Goal: Task Accomplishment & Management: Use online tool/utility

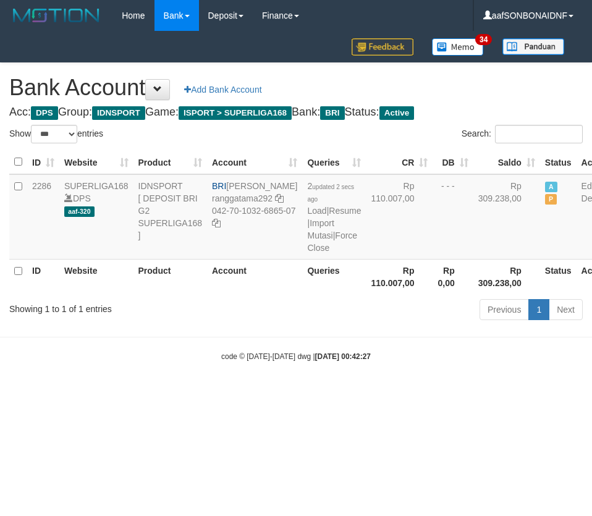
select select "***"
click at [394, 393] on html "Toggle navigation Home Bank Account List Load By Website Group [ISPORT] SUPERLI…" at bounding box center [296, 196] width 592 height 393
click at [393, 393] on html "Toggle navigation Home Bank Account List Load By Website Group [ISPORT] SUPERLI…" at bounding box center [296, 196] width 592 height 393
select select "***"
click at [307, 237] on link "Import Mutasi" at bounding box center [320, 229] width 27 height 22
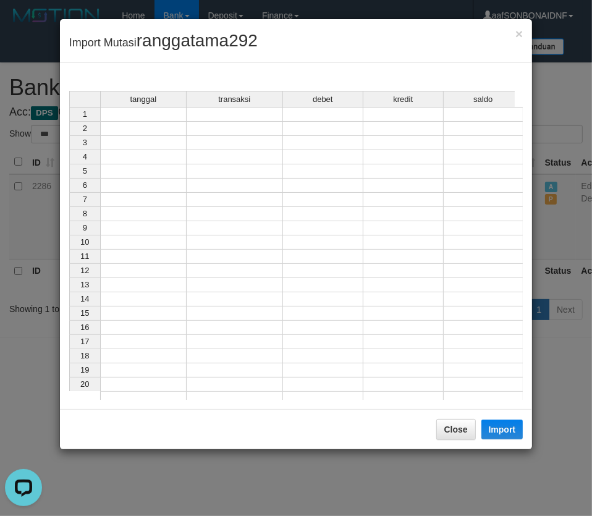
click at [133, 118] on td at bounding box center [143, 114] width 86 height 15
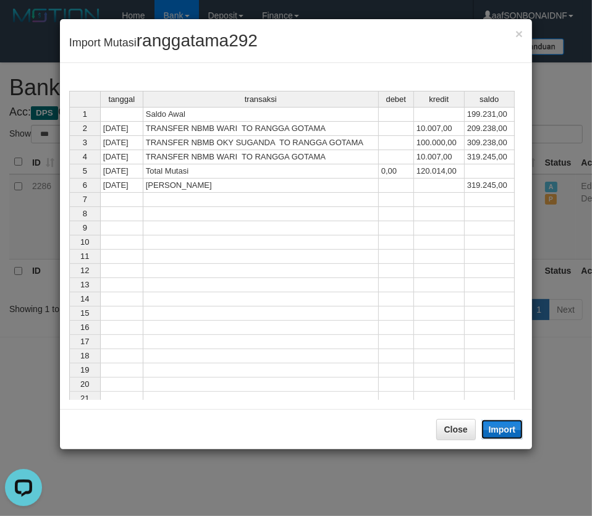
click at [499, 432] on button "Import" at bounding box center [502, 429] width 42 height 20
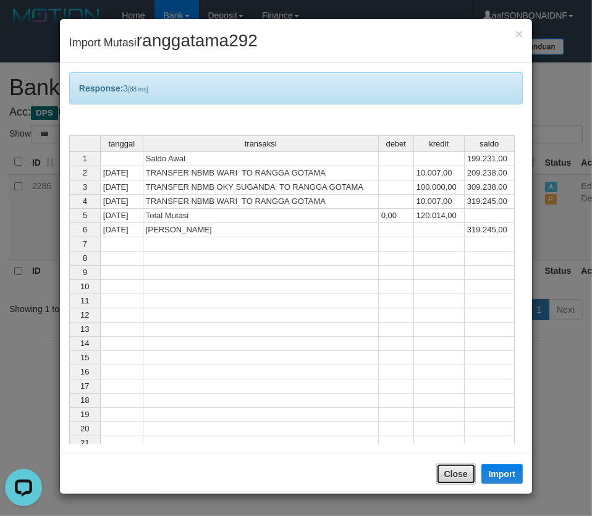
click at [463, 467] on button "Close" at bounding box center [456, 473] width 40 height 21
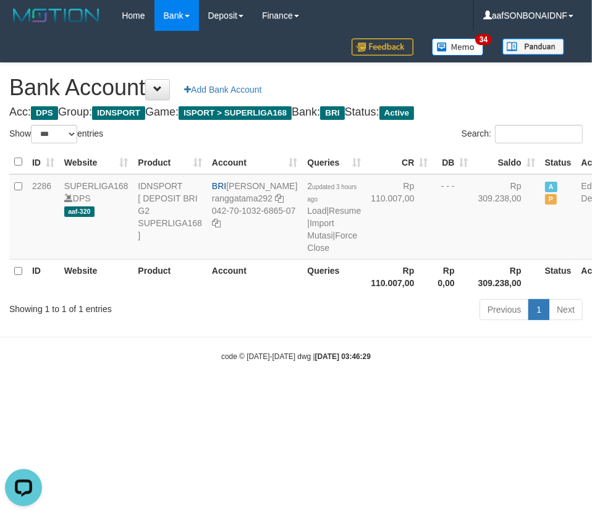
drag, startPoint x: 455, startPoint y: 460, endPoint x: 591, endPoint y: 444, distance: 136.9
click at [465, 460] on div at bounding box center [296, 258] width 592 height 516
select select "***"
click at [247, 393] on body "Toggle navigation Home Bank Account List Load By Website Group [ISPORT] SUPERLI…" at bounding box center [296, 196] width 592 height 393
drag, startPoint x: 254, startPoint y: 415, endPoint x: 262, endPoint y: 411, distance: 9.1
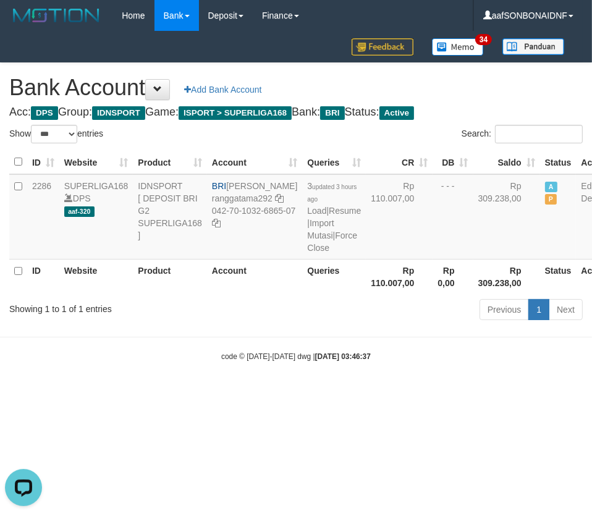
click at [255, 393] on body "Toggle navigation Home Bank Account List Load By Website Group [ISPORT] SUPERLI…" at bounding box center [296, 196] width 592 height 393
click at [326, 388] on body "Toggle navigation Home Bank Account List Load By Website Group [ISPORT] SUPERLI…" at bounding box center [296, 196] width 592 height 393
select select "***"
click at [358, 324] on div "Previous 1 Next" at bounding box center [419, 311] width 327 height 27
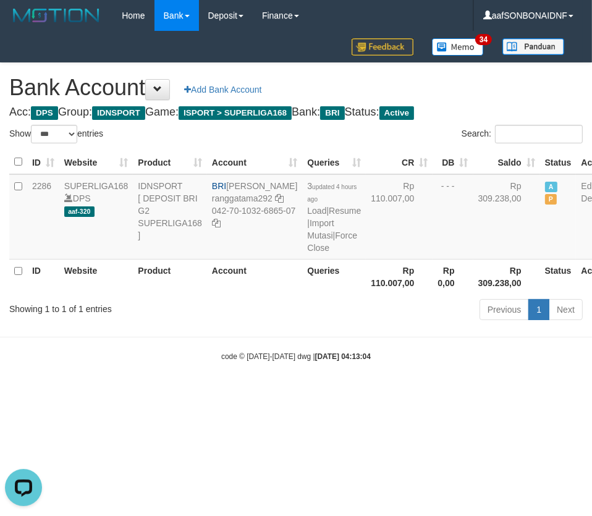
drag, startPoint x: 365, startPoint y: 354, endPoint x: 591, endPoint y: 343, distance: 226.4
click at [390, 358] on body "Toggle navigation Home Bank Account List Load By Website Group [ISPORT] SUPERLI…" at bounding box center [296, 196] width 592 height 393
select select "***"
click at [452, 393] on body "Toggle navigation Home Bank Account List Load By Website Group [ISPORT] SUPERLI…" at bounding box center [296, 196] width 592 height 393
click at [451, 393] on body "Toggle navigation Home Bank Account List Load By Website Group [ISPORT] SUPERLI…" at bounding box center [296, 196] width 592 height 393
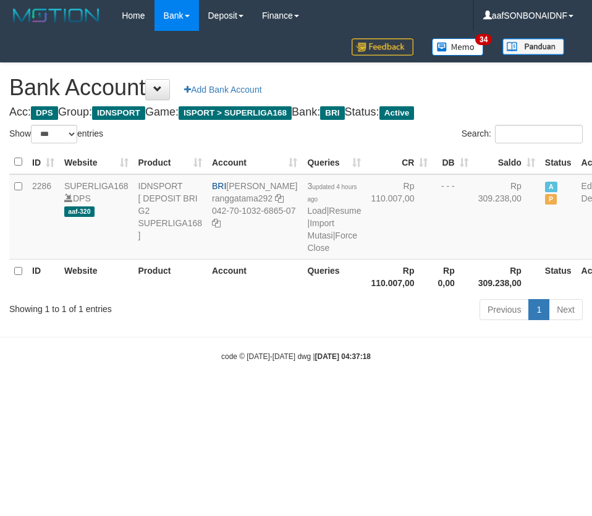
select select "***"
click at [307, 234] on link "Import Mutasi" at bounding box center [320, 229] width 27 height 22
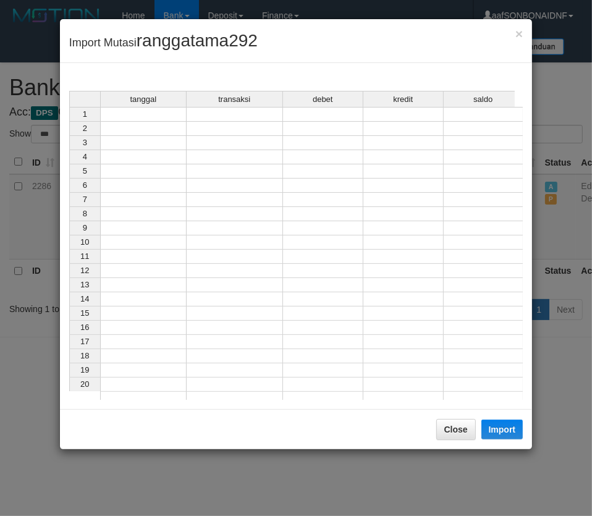
click at [126, 112] on td at bounding box center [143, 114] width 86 height 15
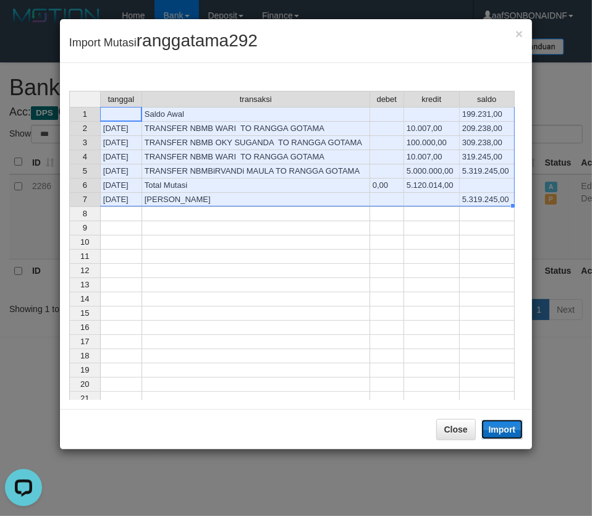
click at [504, 426] on button "Import" at bounding box center [502, 429] width 42 height 20
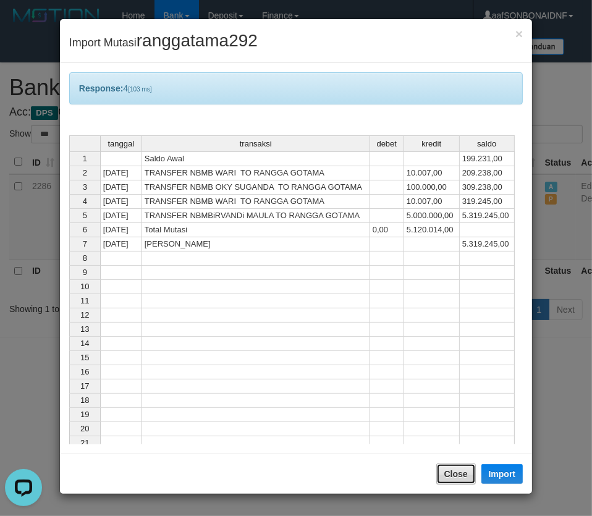
click at [454, 470] on button "Close" at bounding box center [456, 473] width 40 height 21
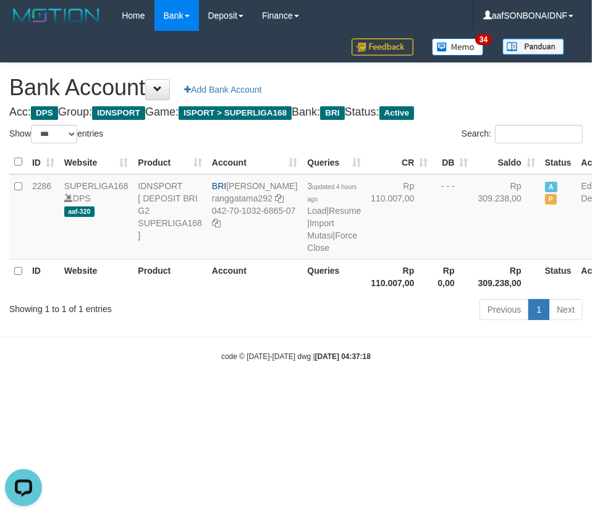
drag, startPoint x: 426, startPoint y: 457, endPoint x: 433, endPoint y: 447, distance: 12.9
click at [424, 456] on div at bounding box center [296, 258] width 592 height 516
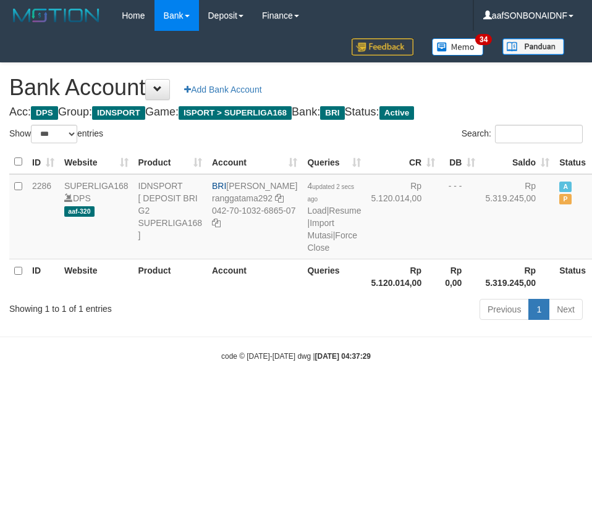
select select "***"
click at [448, 363] on body "Toggle navigation Home Bank Account List Load By Website Group [ISPORT] SUPERLI…" at bounding box center [296, 196] width 592 height 393
drag, startPoint x: 447, startPoint y: 363, endPoint x: 591, endPoint y: 266, distance: 173.6
click at [444, 366] on body "Toggle navigation Home Bank Account List Load By Website Group [ISPORT] SUPERLI…" at bounding box center [296, 196] width 592 height 393
select select "***"
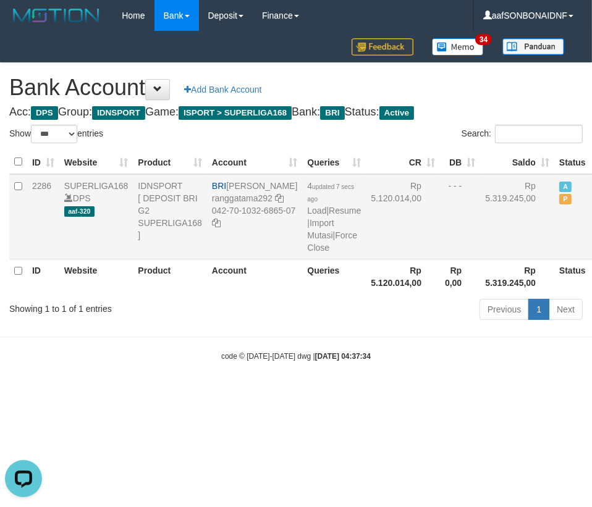
click at [255, 204] on td "BRI RANGGA GOTAMA ranggatama292 042-70-1032-6865-07" at bounding box center [254, 216] width 95 height 85
drag, startPoint x: 223, startPoint y: 224, endPoint x: 265, endPoint y: 238, distance: 44.3
click at [265, 238] on td "BRI RANGGA GOTAMA ranggatama292 042-70-1032-6865-07" at bounding box center [254, 216] width 95 height 85
copy td "042-70-1032-6865-07"
click at [107, 393] on body "Toggle navigation Home Bank Account List Load By Website Group [ISPORT] SUPERLI…" at bounding box center [296, 196] width 592 height 393
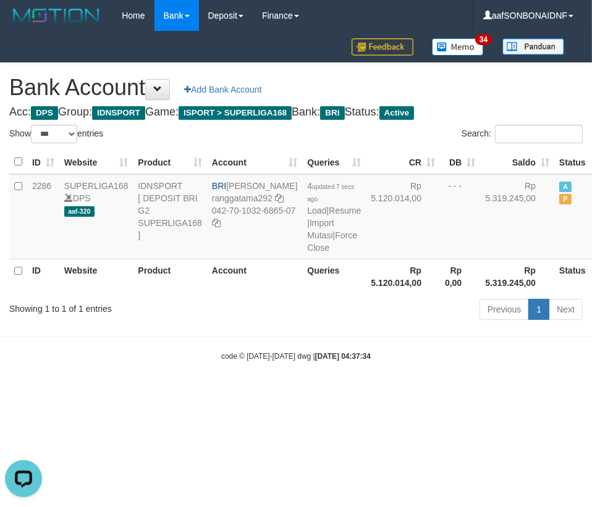
drag, startPoint x: 109, startPoint y: 400, endPoint x: 584, endPoint y: 296, distance: 487.0
click at [111, 393] on body "Toggle navigation Home Bank Account List Load By Website Group [ISPORT] SUPERLI…" at bounding box center [296, 196] width 592 height 393
select select "***"
click at [394, 324] on div "Previous 1 Next" at bounding box center [419, 311] width 327 height 27
click at [357, 373] on body "Toggle navigation Home Bank Account List Load By Website Group [ISPORT] SUPERLI…" at bounding box center [296, 196] width 592 height 393
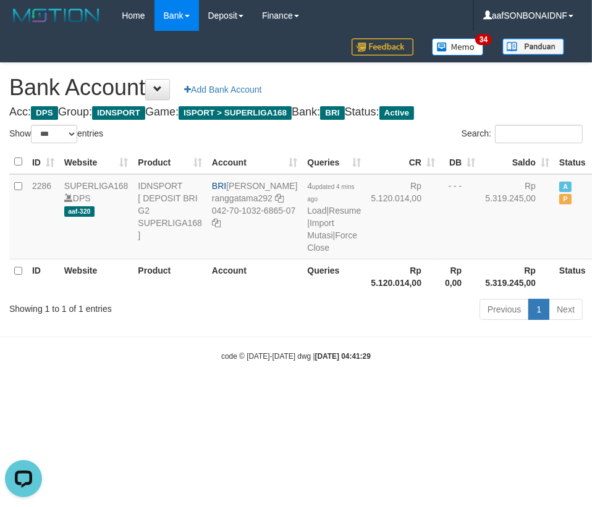
click at [366, 373] on body "Toggle navigation Home Bank Account List Load By Website Group [ISPORT] SUPERLI…" at bounding box center [296, 196] width 592 height 393
select select "***"
click at [388, 393] on body "Toggle navigation Home Bank Account List Load By Website Group [ISPORT] SUPERLI…" at bounding box center [296, 196] width 592 height 393
click at [394, 393] on body "Toggle navigation Home Bank Account List Load By Website Group [ISPORT] SUPERLI…" at bounding box center [296, 196] width 592 height 393
click at [395, 393] on body "Toggle navigation Home Bank Account List Load By Website Group [ISPORT] SUPERLI…" at bounding box center [296, 196] width 592 height 393
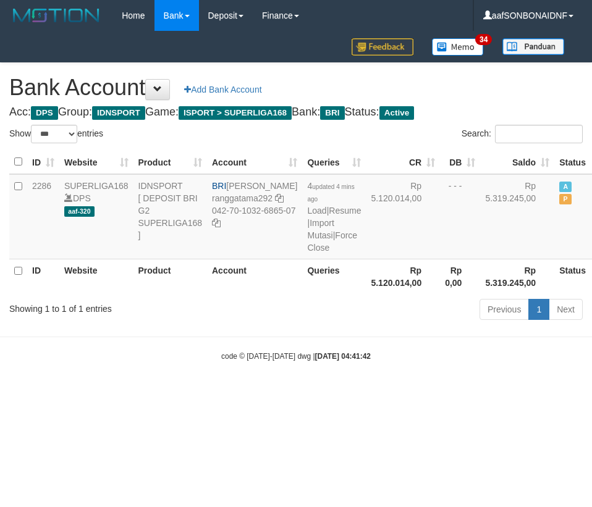
select select "***"
click at [307, 237] on link "Import Mutasi" at bounding box center [320, 229] width 27 height 22
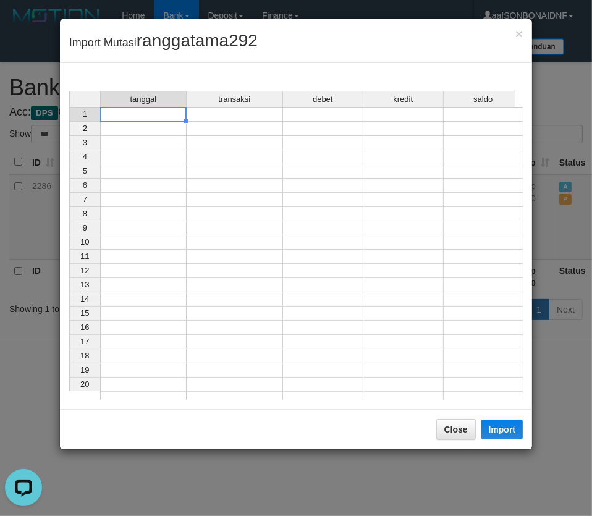
click at [129, 116] on td at bounding box center [143, 114] width 86 height 15
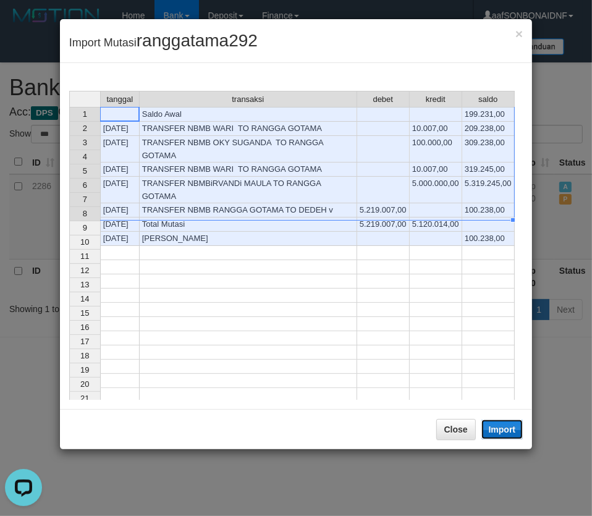
click at [500, 426] on button "Import" at bounding box center [502, 429] width 42 height 20
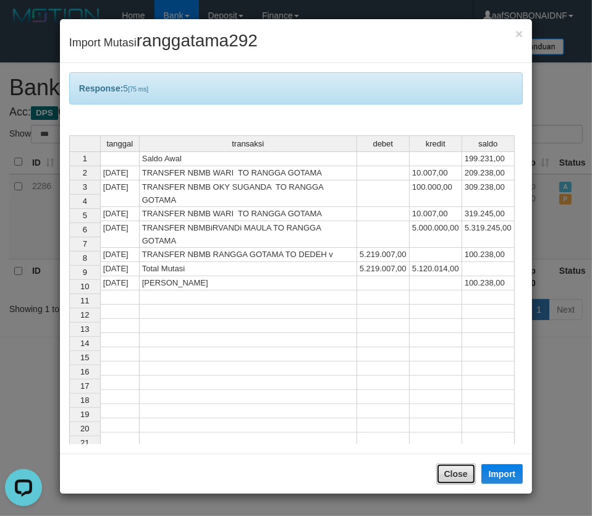
click at [456, 475] on button "Close" at bounding box center [456, 473] width 40 height 21
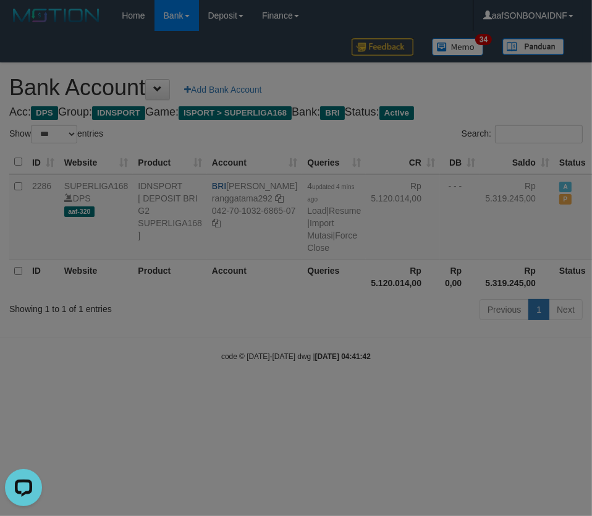
drag, startPoint x: 451, startPoint y: 452, endPoint x: 583, endPoint y: 442, distance: 132.6
click at [452, 453] on div at bounding box center [296, 258] width 592 height 516
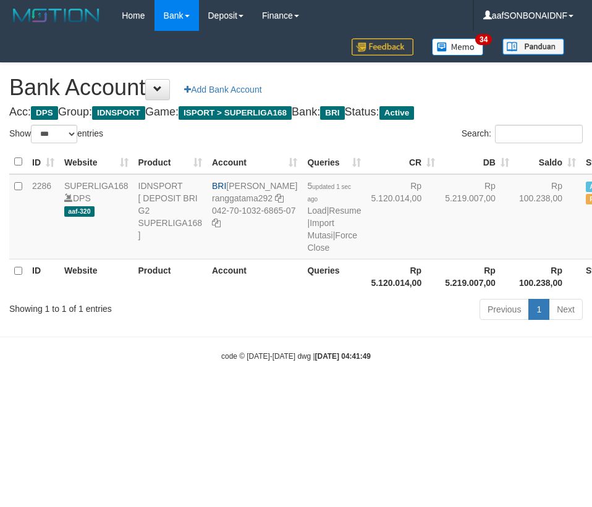
select select "***"
click at [346, 370] on body "Toggle navigation Home Bank Account List Load By Website Group [ISPORT] SUPERLI…" at bounding box center [296, 196] width 592 height 393
click at [349, 362] on div "code © 2012-2018 dwg | 2025/10/01 04:41:49" at bounding box center [296, 356] width 592 height 12
click at [350, 373] on body "Toggle navigation Home Bank Account List Load By Website Group [ISPORT] SUPERLI…" at bounding box center [296, 196] width 592 height 393
select select "***"
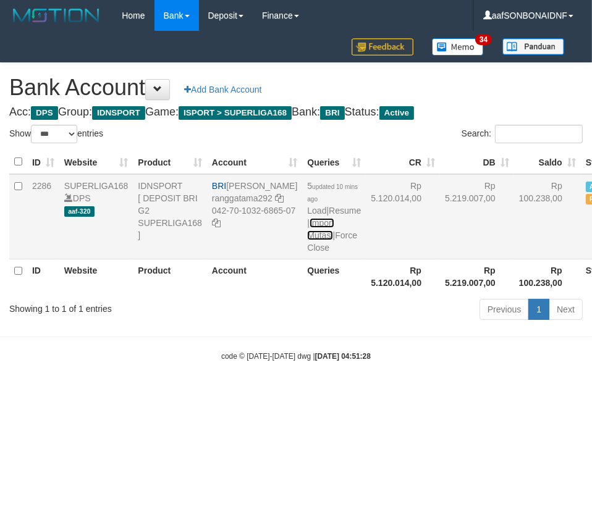
click at [307, 235] on link "Import Mutasi" at bounding box center [320, 229] width 27 height 22
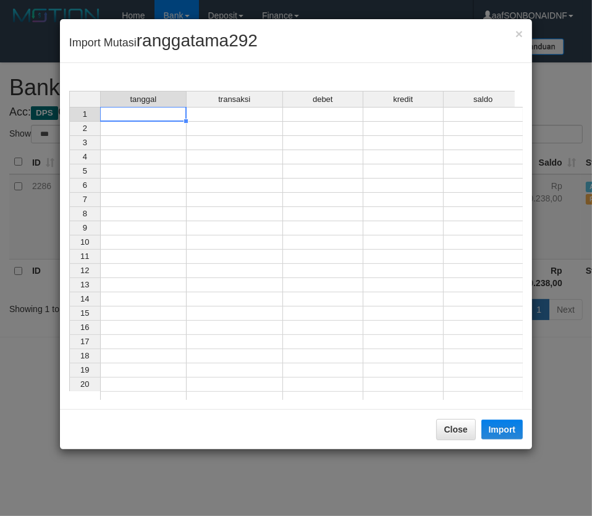
click at [156, 116] on td at bounding box center [143, 114] width 86 height 15
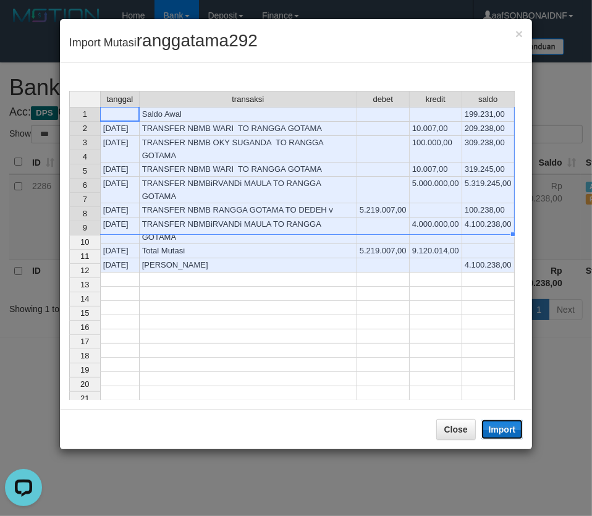
click at [507, 430] on button "Import" at bounding box center [502, 429] width 42 height 20
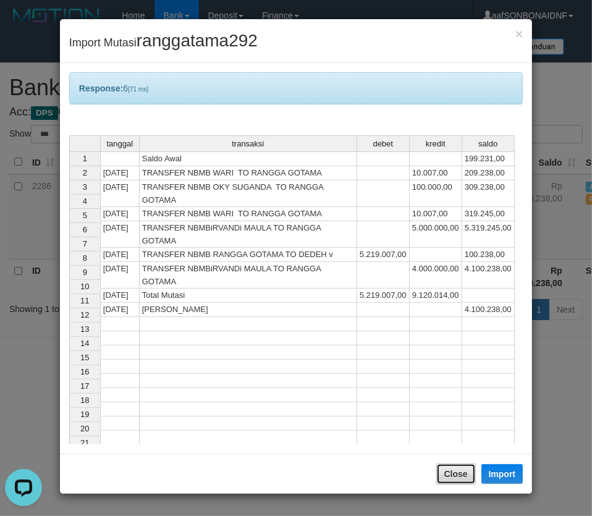
click at [453, 477] on button "Close" at bounding box center [456, 473] width 40 height 21
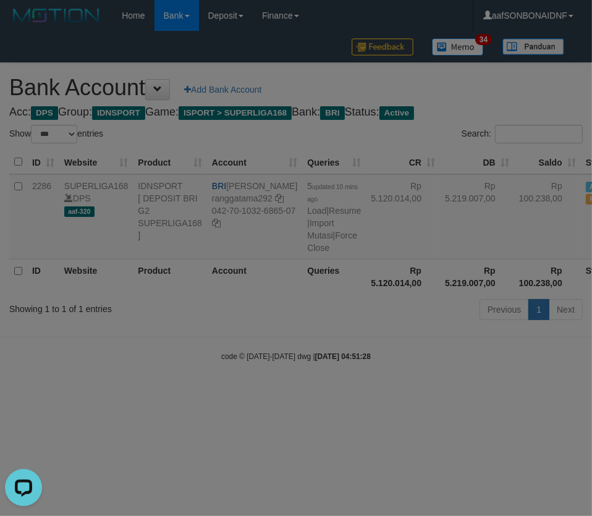
click at [448, 464] on div at bounding box center [296, 258] width 592 height 516
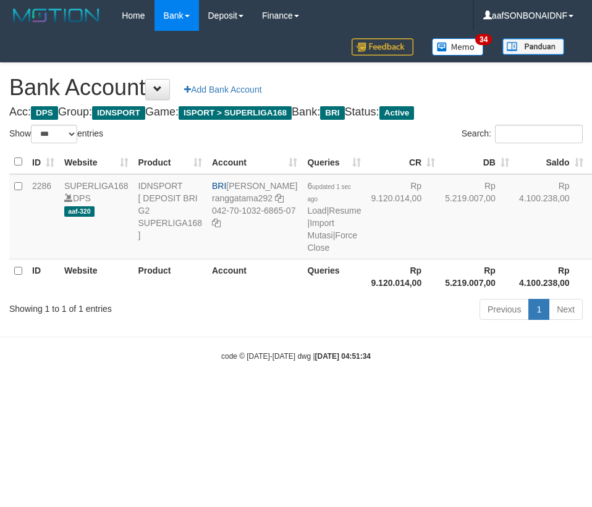
select select "***"
drag, startPoint x: 229, startPoint y: 184, endPoint x: 257, endPoint y: 199, distance: 31.5
click at [257, 199] on td "BRI RANGGA GOTAMA ranggatama292 042-70-1032-6865-07" at bounding box center [254, 216] width 95 height 85
drag, startPoint x: 229, startPoint y: 227, endPoint x: 266, endPoint y: 234, distance: 37.7
click at [266, 234] on td "BRI RANGGA GOTAMA ranggatama292 042-70-1032-6865-07" at bounding box center [254, 216] width 95 height 85
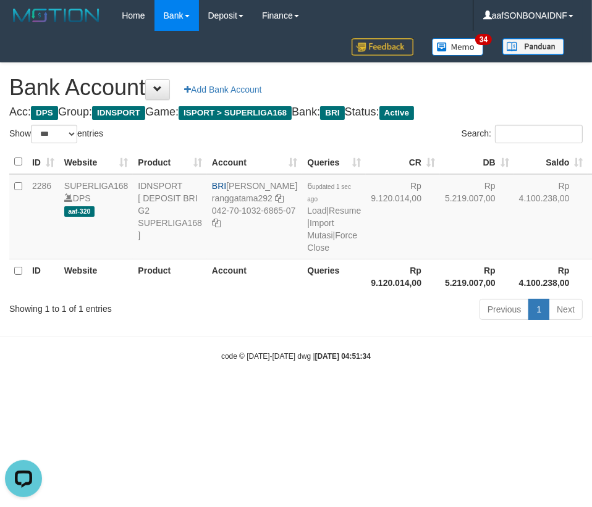
click at [243, 361] on small "code © [DATE]-[DATE] dwg | [DATE] 04:51:34" at bounding box center [295, 356] width 149 height 9
drag, startPoint x: 262, startPoint y: 379, endPoint x: 591, endPoint y: 257, distance: 350.7
click at [268, 361] on small "code © [DATE]-[DATE] dwg | [DATE] 04:51:34" at bounding box center [295, 356] width 149 height 9
select select "***"
click at [435, 393] on html "Toggle navigation Home Bank Account List Load By Website Group [ISPORT] SUPERLI…" at bounding box center [296, 196] width 592 height 393
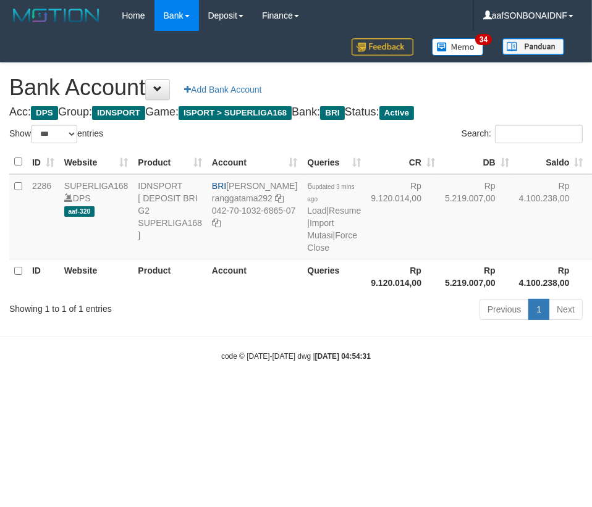
drag, startPoint x: 450, startPoint y: 435, endPoint x: 512, endPoint y: 429, distance: 61.5
click at [472, 393] on html "Toggle navigation Home Bank Account List Load By Website Group [ISPORT] SUPERLI…" at bounding box center [296, 196] width 592 height 393
select select "***"
click at [432, 393] on html "Toggle navigation Home Bank Account List Load By Website Group [ISPORT] SUPERLI…" at bounding box center [296, 196] width 592 height 393
click at [434, 393] on html "Toggle navigation Home Bank Account List Load By Website Group [ISPORT] SUPERLI…" at bounding box center [296, 196] width 592 height 393
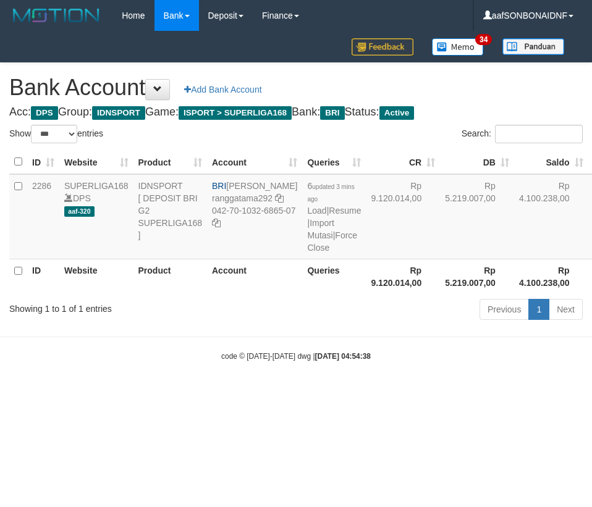
select select "***"
click at [307, 235] on link "Import Mutasi" at bounding box center [320, 229] width 27 height 22
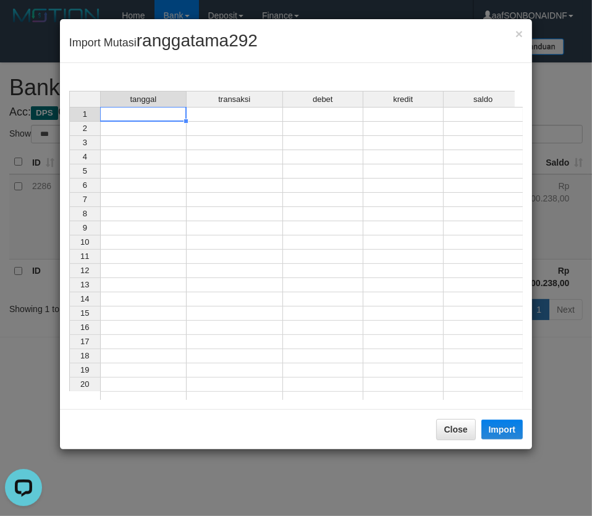
click at [146, 116] on td at bounding box center [143, 114] width 86 height 15
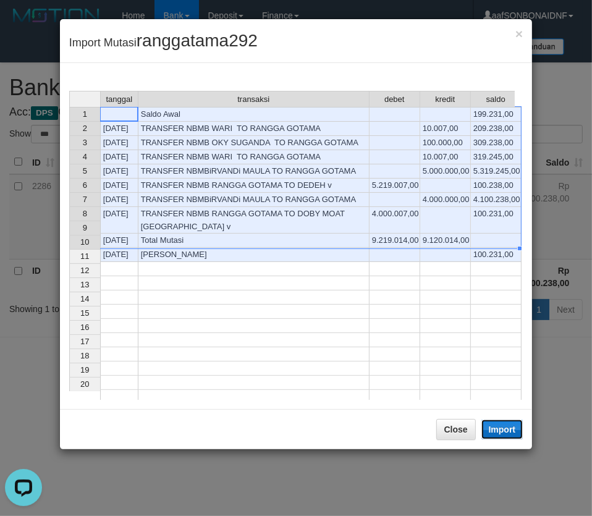
click at [503, 433] on button "Import" at bounding box center [502, 429] width 42 height 20
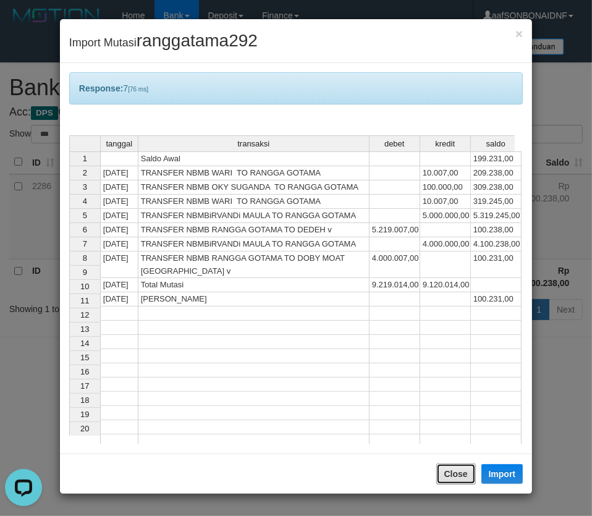
click at [449, 478] on button "Close" at bounding box center [456, 473] width 40 height 21
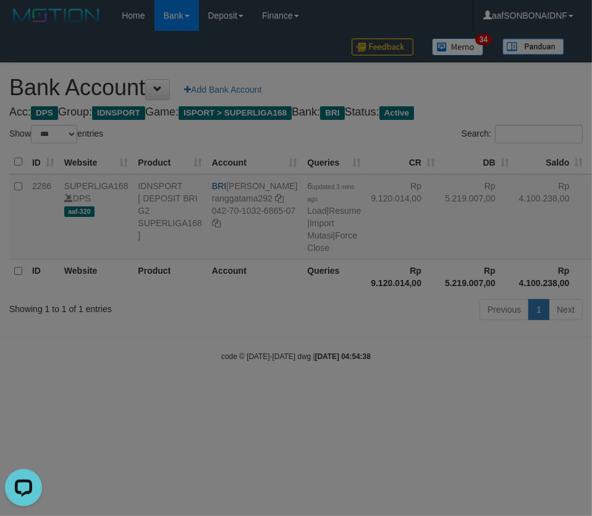
drag, startPoint x: 452, startPoint y: 463, endPoint x: 586, endPoint y: 436, distance: 137.5
click at [453, 463] on div at bounding box center [296, 258] width 592 height 516
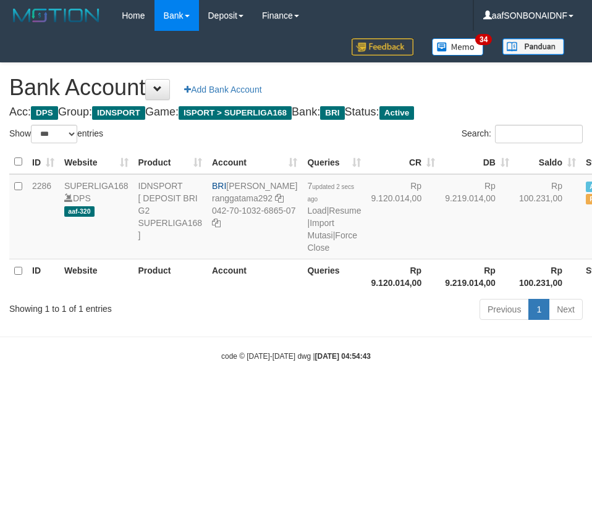
select select "***"
click at [358, 393] on body "Toggle navigation Home Bank Account List Load By Website Group [ISPORT] SUPERLI…" at bounding box center [296, 196] width 592 height 393
click at [363, 393] on body "Toggle navigation Home Bank Account List Load By Website Group [ISPORT] SUPERLI…" at bounding box center [296, 196] width 592 height 393
drag, startPoint x: 366, startPoint y: 402, endPoint x: 338, endPoint y: 399, distance: 28.6
click at [365, 393] on body "Toggle navigation Home Bank Account List Load By Website Group [ISPORT] SUPERLI…" at bounding box center [296, 196] width 592 height 393
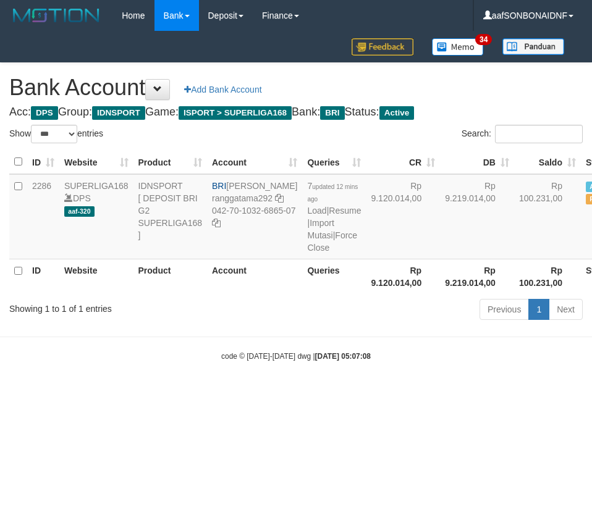
select select "***"
click at [307, 234] on link "Import Mutasi" at bounding box center [320, 229] width 27 height 22
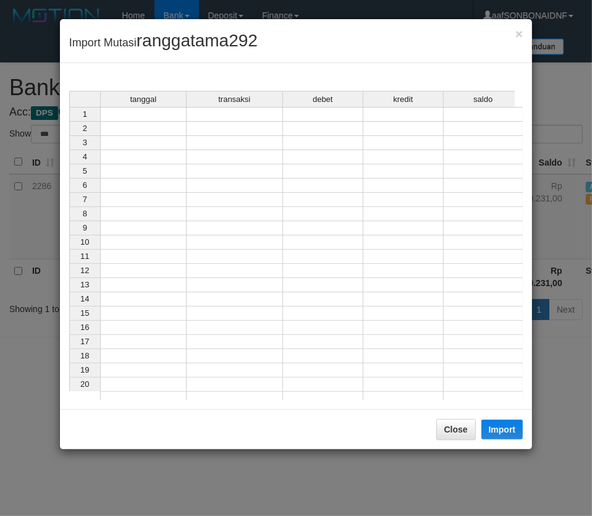
click at [158, 119] on td at bounding box center [143, 114] width 86 height 15
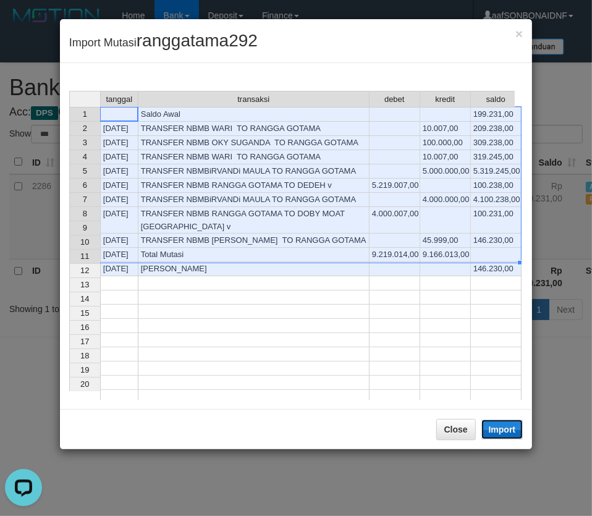
click at [500, 429] on button "Import" at bounding box center [502, 429] width 42 height 20
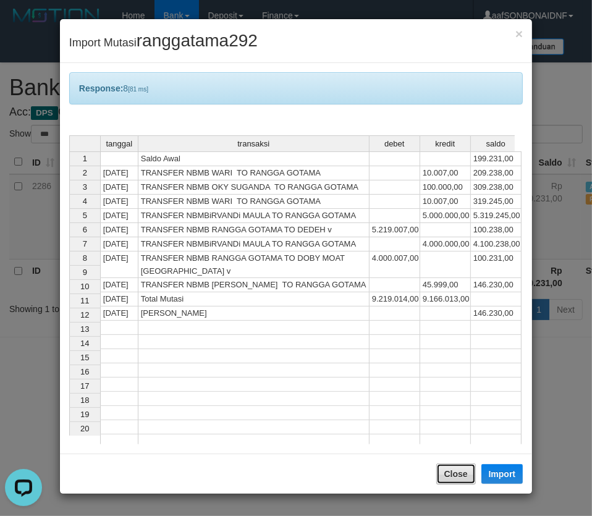
click at [445, 469] on button "Close" at bounding box center [456, 473] width 40 height 21
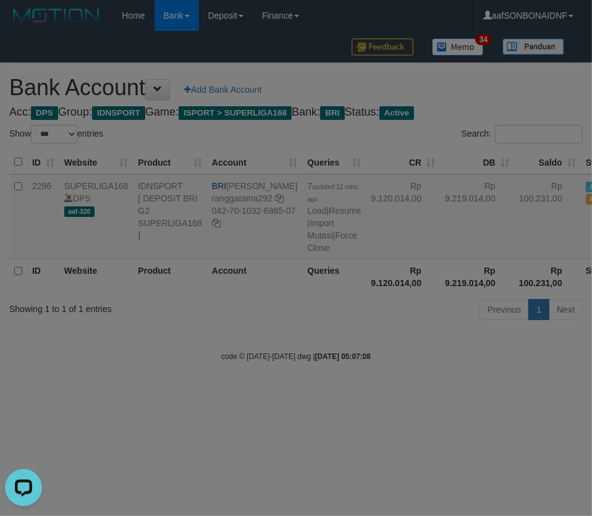
click at [445, 430] on div at bounding box center [296, 258] width 592 height 516
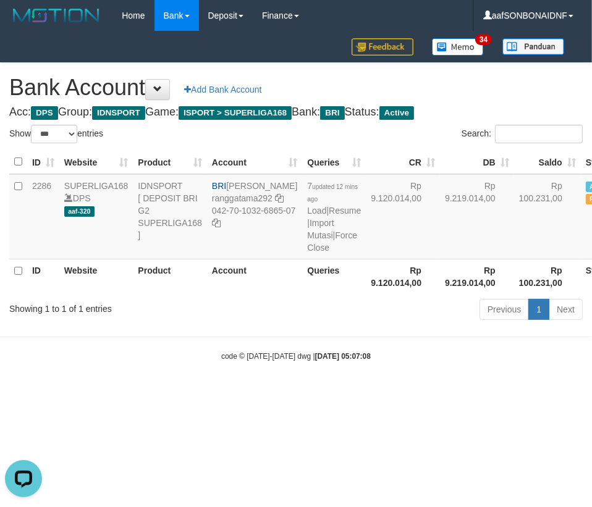
click at [457, 393] on html "Toggle navigation Home Bank Account List Load By Website Group [ISPORT] SUPERLI…" at bounding box center [296, 196] width 592 height 393
select select "***"
click at [326, 393] on body "Toggle navigation Home Bank Account List Load By Website Group [ISPORT] SUPERLI…" at bounding box center [296, 196] width 592 height 393
select select "***"
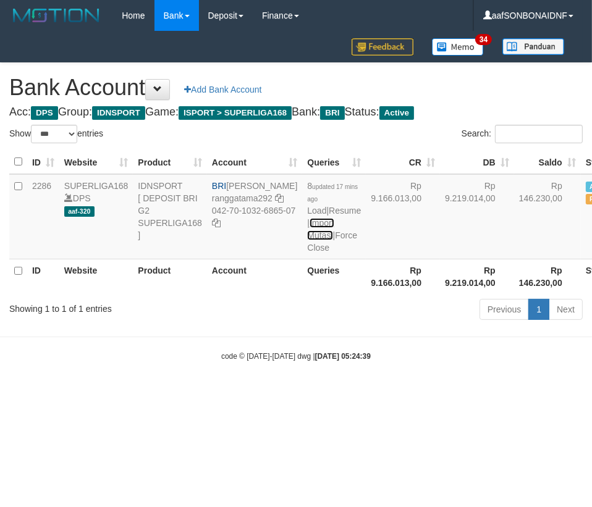
click at [307, 235] on link "Import Mutasi" at bounding box center [320, 229] width 27 height 22
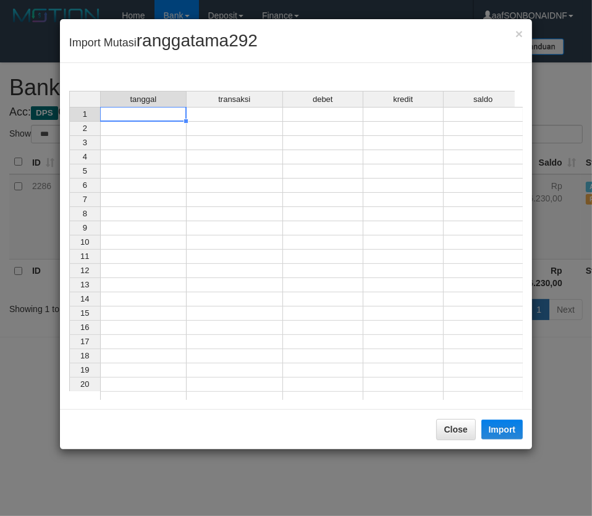
click at [153, 114] on td at bounding box center [143, 114] width 86 height 15
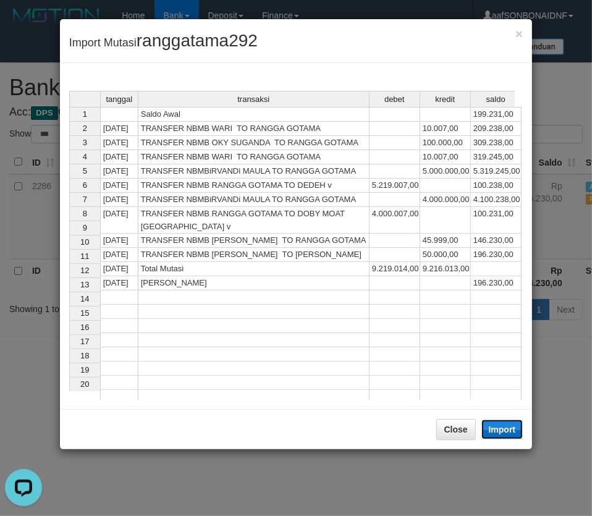
click at [508, 425] on button "Import" at bounding box center [502, 429] width 42 height 20
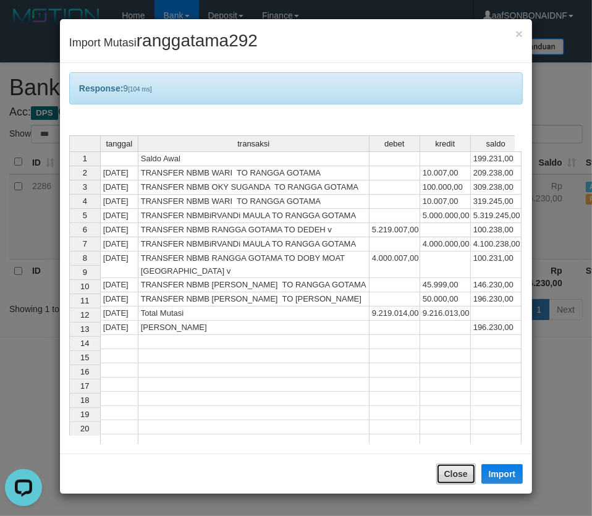
click at [453, 478] on button "Close" at bounding box center [456, 473] width 40 height 21
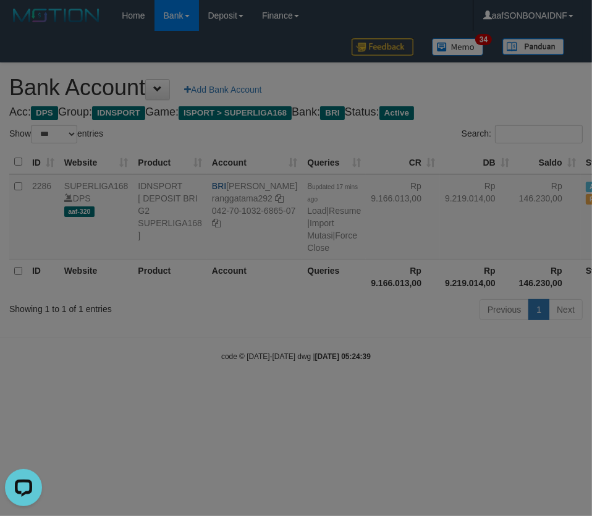
drag, startPoint x: 442, startPoint y: 461, endPoint x: 569, endPoint y: 420, distance: 133.0
click at [440, 460] on div at bounding box center [296, 258] width 592 height 516
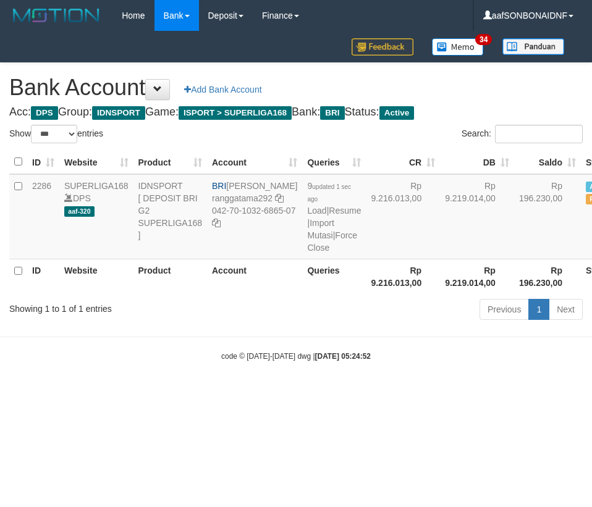
select select "***"
drag, startPoint x: 143, startPoint y: 365, endPoint x: 166, endPoint y: 384, distance: 29.8
click at [145, 365] on body "Toggle navigation Home Bank Account List Load By Website Group [ISPORT] SUPERLI…" at bounding box center [296, 196] width 592 height 393
drag, startPoint x: 168, startPoint y: 383, endPoint x: 225, endPoint y: 392, distance: 57.6
click at [165, 362] on div "code © 2012-2018 dwg | 2025/10/01 05:24:52" at bounding box center [296, 356] width 592 height 12
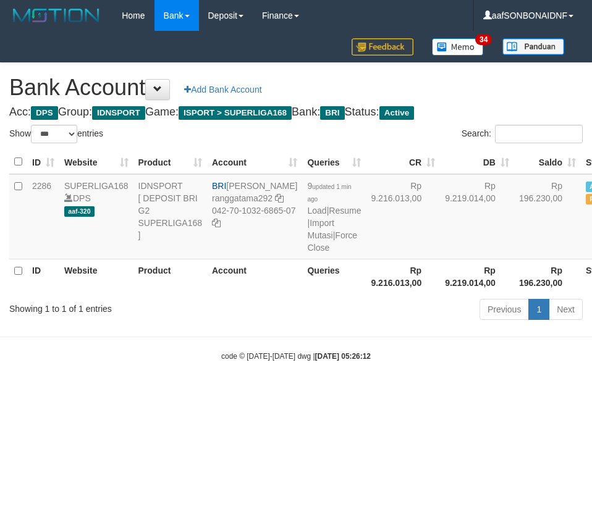
select select "***"
click at [356, 371] on body "Toggle navigation Home Bank Account List Load By Website Group [ISPORT] SUPERLI…" at bounding box center [296, 196] width 592 height 393
click at [355, 372] on body "Toggle navigation Home Bank Account List Load By Website Group [ISPORT] SUPERLI…" at bounding box center [296, 196] width 592 height 393
select select "***"
click at [307, 237] on link "Import Mutasi" at bounding box center [320, 229] width 27 height 22
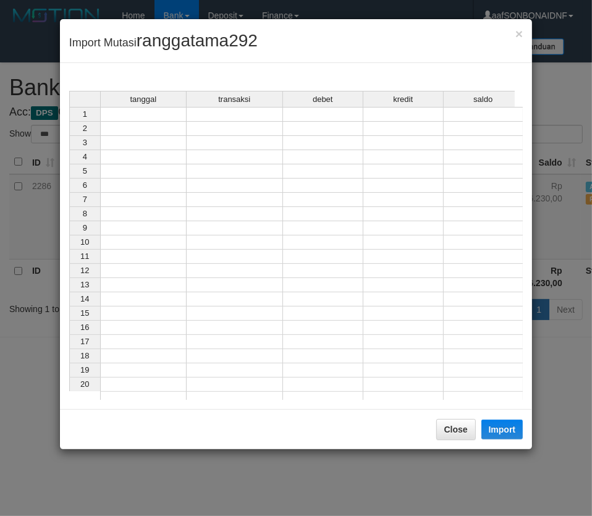
click at [144, 117] on td at bounding box center [143, 114] width 86 height 15
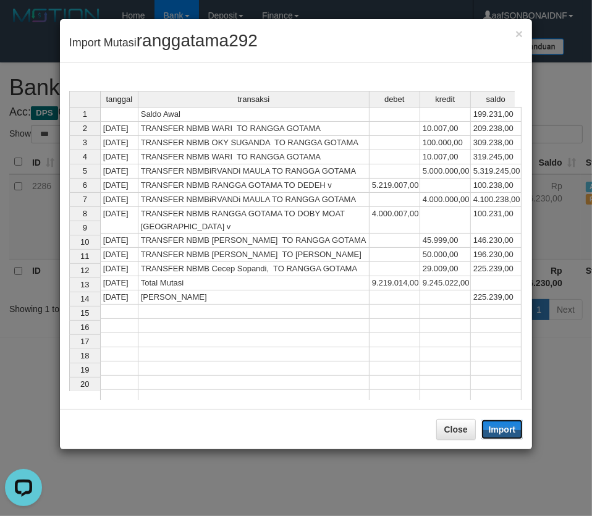
drag, startPoint x: 499, startPoint y: 430, endPoint x: 449, endPoint y: 439, distance: 50.9
click at [497, 431] on button "Import" at bounding box center [502, 429] width 42 height 20
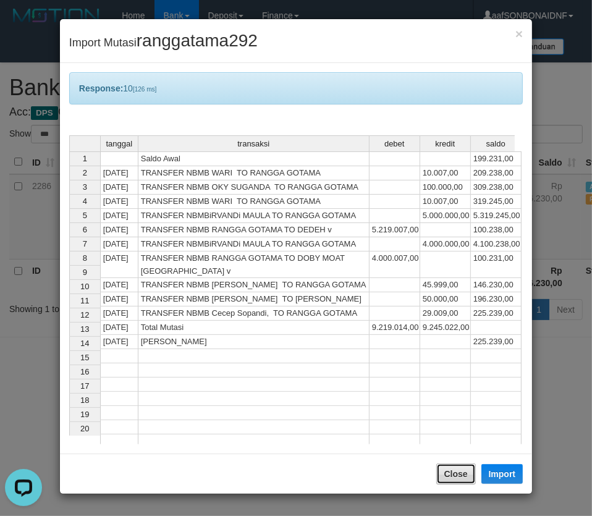
click at [446, 476] on button "Close" at bounding box center [456, 473] width 40 height 21
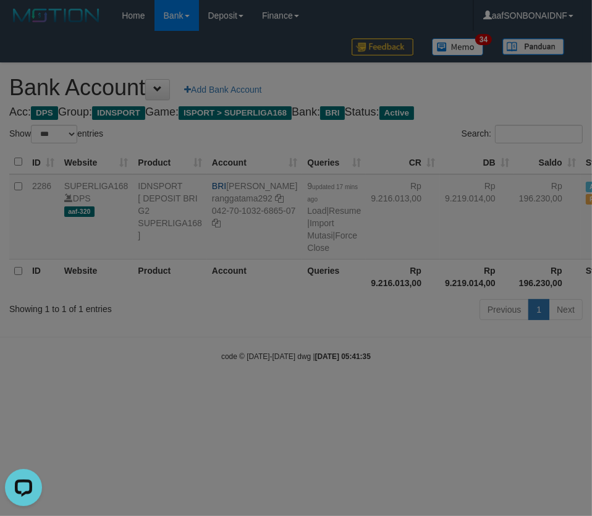
drag, startPoint x: 433, startPoint y: 465, endPoint x: 591, endPoint y: 455, distance: 157.9
click at [445, 465] on div at bounding box center [296, 258] width 592 height 516
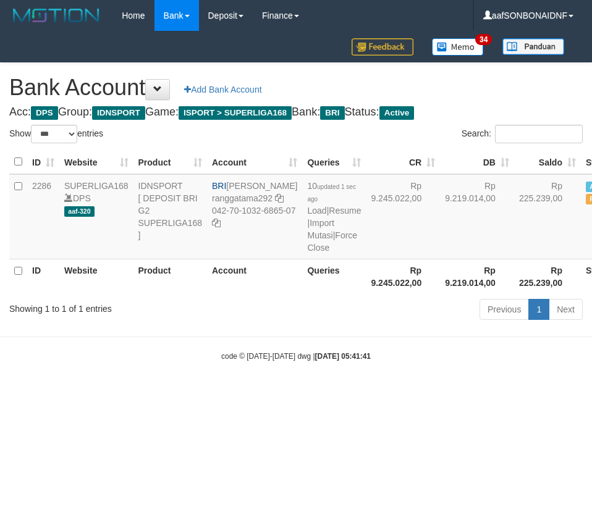
select select "***"
click at [358, 393] on body "Toggle navigation Home Bank Account List Load By Website Group [ISPORT] SUPERLI…" at bounding box center [296, 196] width 592 height 393
click at [359, 393] on body "Toggle navigation Home Bank Account List Load By Website Group [ISPORT] SUPERLI…" at bounding box center [296, 196] width 592 height 393
select select "***"
click at [307, 233] on link "Import Mutasi" at bounding box center [320, 229] width 27 height 22
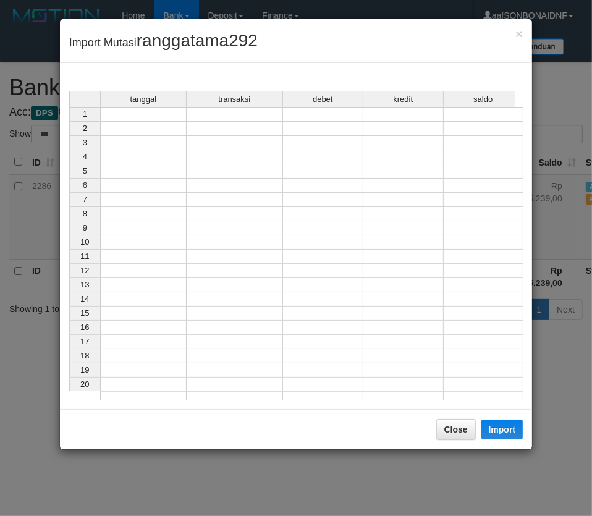
click at [144, 114] on td at bounding box center [143, 114] width 86 height 15
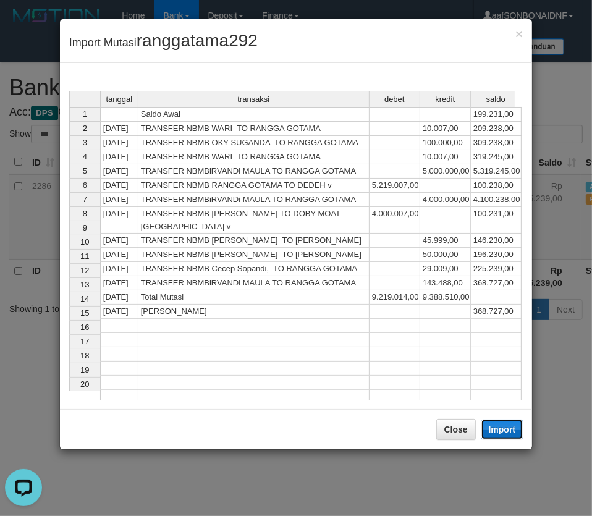
click at [508, 428] on button "Import" at bounding box center [502, 429] width 42 height 20
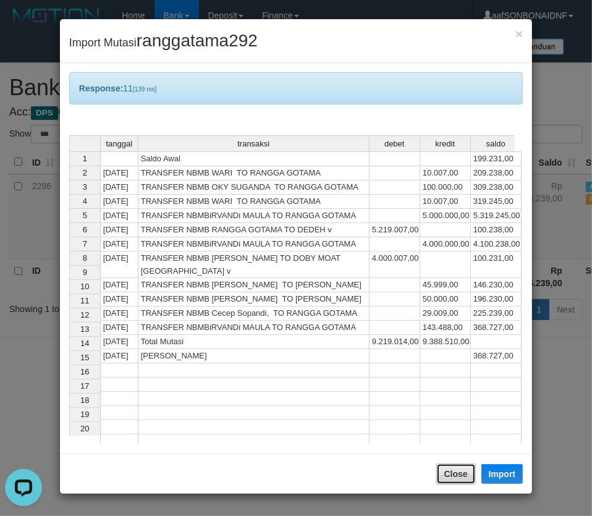
click at [460, 470] on button "Close" at bounding box center [456, 473] width 40 height 21
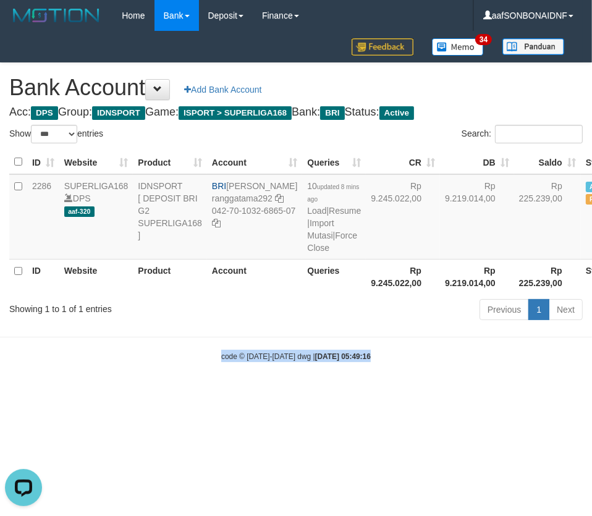
drag, startPoint x: 425, startPoint y: 432, endPoint x: 583, endPoint y: 425, distance: 158.3
click at [458, 393] on body "Toggle navigation Home Bank Account List Load By Website Group [ISPORT] SUPERLI…" at bounding box center [296, 196] width 592 height 393
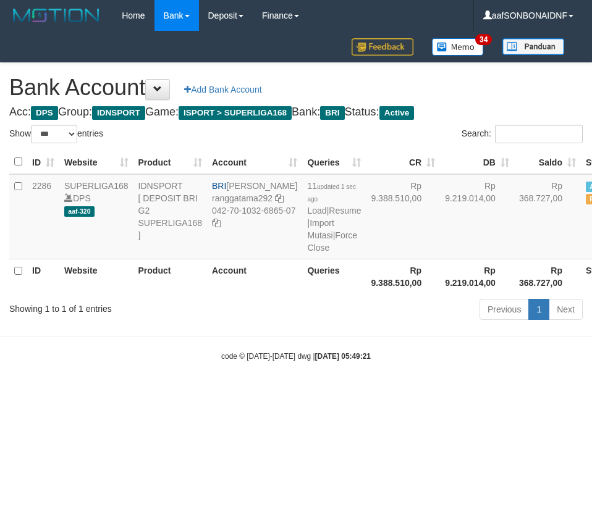
select select "***"
click at [355, 393] on body "Toggle navigation Home Bank Account List Load By Website Group [ISPORT] SUPERLI…" at bounding box center [296, 196] width 592 height 393
click at [426, 393] on body "Toggle navigation Home Bank Account List Load By Website Group [ISPORT] SUPERLI…" at bounding box center [296, 196] width 592 height 393
click at [452, 393] on body "Toggle navigation Home Bank Account List Load By Website Group [ISPORT] SUPERLI…" at bounding box center [296, 196] width 592 height 393
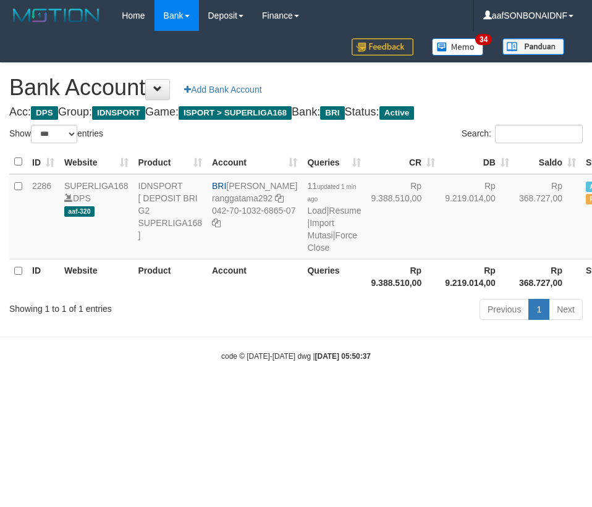
select select "***"
click at [375, 393] on body "Toggle navigation Home Bank Account List Load By Website Group [ISPORT] SUPERLI…" at bounding box center [296, 196] width 592 height 393
drag, startPoint x: 376, startPoint y: 415, endPoint x: 368, endPoint y: 416, distance: 8.1
click at [373, 393] on body "Toggle navigation Home Bank Account List Load By Website Group [ISPORT] SUPERLI…" at bounding box center [296, 196] width 592 height 393
select select "***"
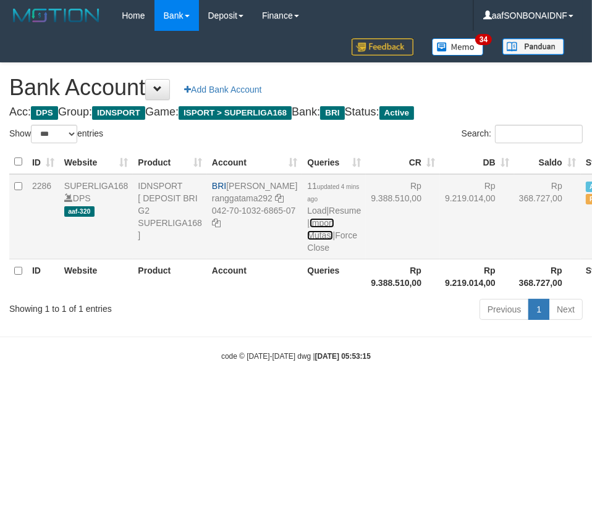
click at [307, 237] on link "Import Mutasi" at bounding box center [320, 229] width 27 height 22
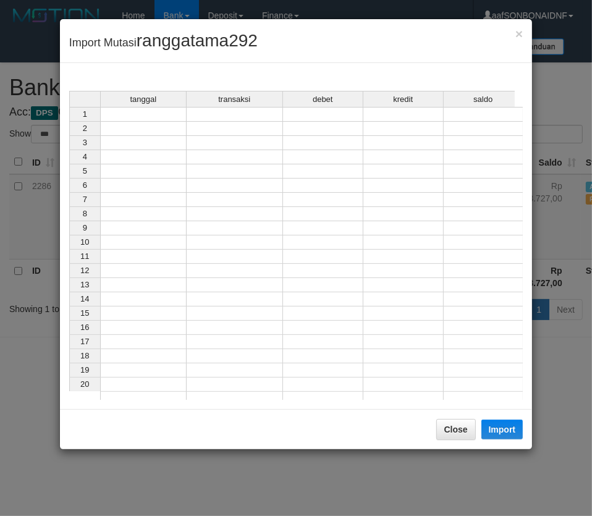
click at [145, 116] on td at bounding box center [143, 114] width 86 height 15
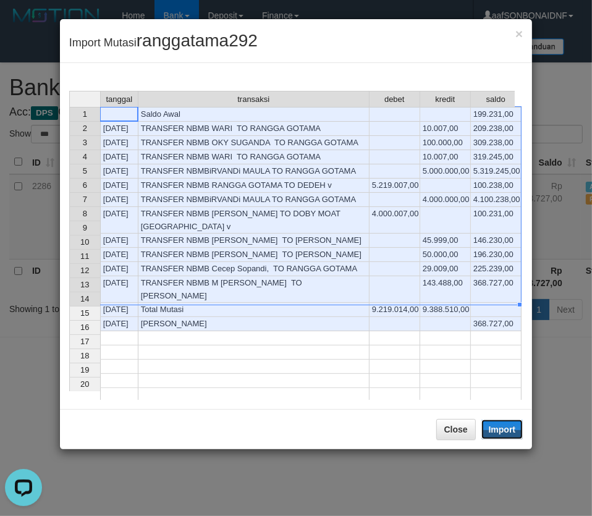
click at [497, 429] on button "Import" at bounding box center [502, 429] width 42 height 20
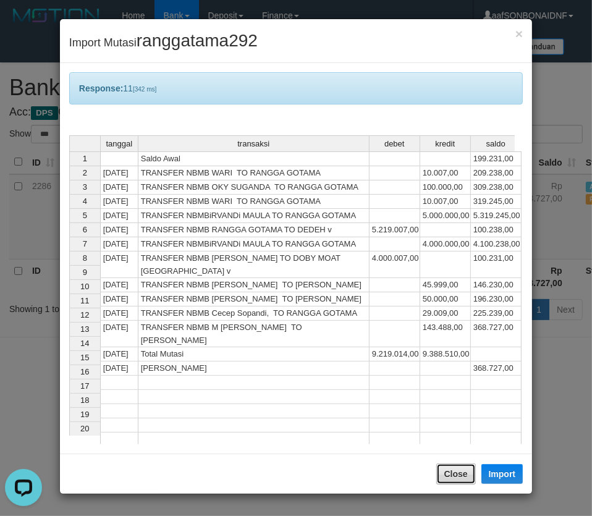
click at [468, 469] on button "Close" at bounding box center [456, 473] width 40 height 21
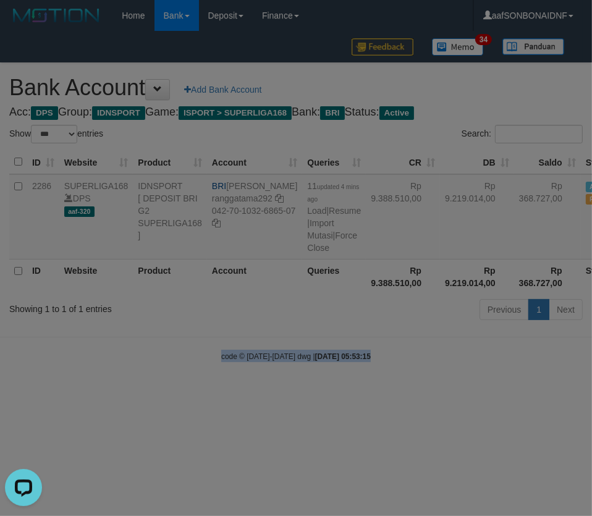
drag, startPoint x: 411, startPoint y: 439, endPoint x: 589, endPoint y: 437, distance: 177.9
click at [420, 393] on body "Toggle navigation Home Bank Account List Load By Website Group [ISPORT] SUPERLI…" at bounding box center [296, 196] width 592 height 393
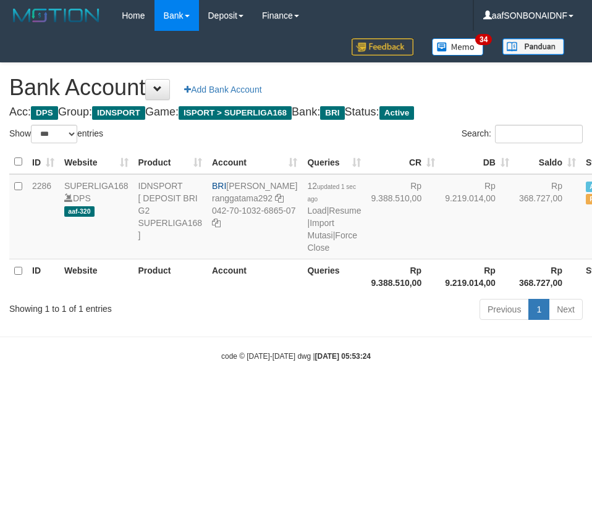
select select "***"
drag, startPoint x: 347, startPoint y: 419, endPoint x: 413, endPoint y: 513, distance: 114.5
click at [348, 393] on html "Toggle navigation Home Bank Account List Load By Website Group [ISPORT] SUPERLI…" at bounding box center [296, 196] width 592 height 393
click at [370, 393] on body "Toggle navigation Home Bank Account List Load By Website Group [ISPORT] SUPERLI…" at bounding box center [296, 196] width 592 height 393
click at [366, 393] on body "Toggle navigation Home Bank Account List Load By Website Group [ISPORT] SUPERLI…" at bounding box center [296, 196] width 592 height 393
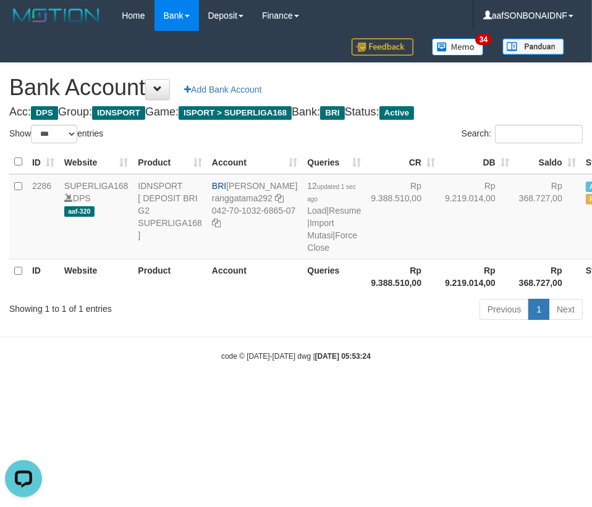
click at [366, 393] on body "Toggle navigation Home Bank Account List Load By Website Group [ISPORT] SUPERLI…" at bounding box center [296, 196] width 592 height 393
click at [366, 393] on html "Toggle navigation Home Bank Account List Load By Website Group [ISPORT] SUPERLI…" at bounding box center [296, 196] width 592 height 393
select select "***"
click at [307, 234] on link "Import Mutasi" at bounding box center [320, 229] width 27 height 22
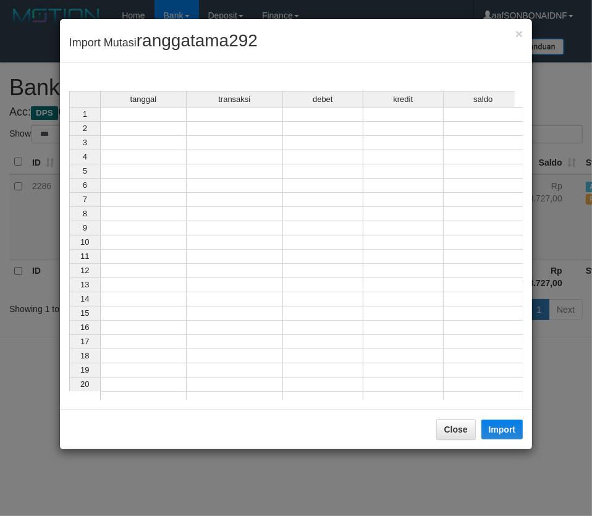
click at [159, 113] on td at bounding box center [143, 114] width 86 height 15
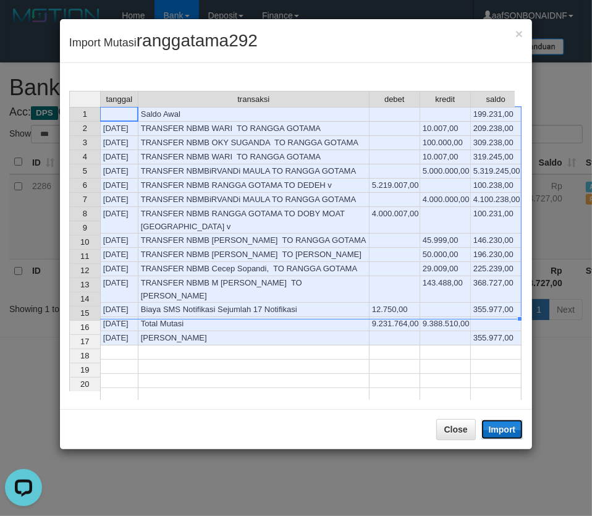
click at [496, 429] on button "Import" at bounding box center [502, 429] width 42 height 20
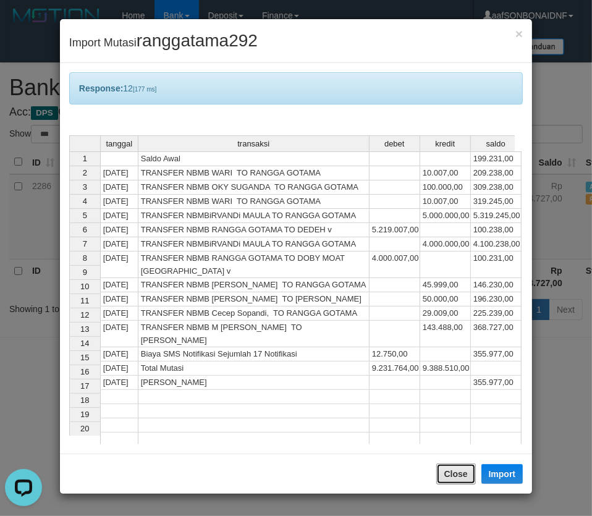
drag, startPoint x: 457, startPoint y: 469, endPoint x: 452, endPoint y: 453, distance: 17.0
click at [457, 469] on button "Close" at bounding box center [456, 473] width 40 height 21
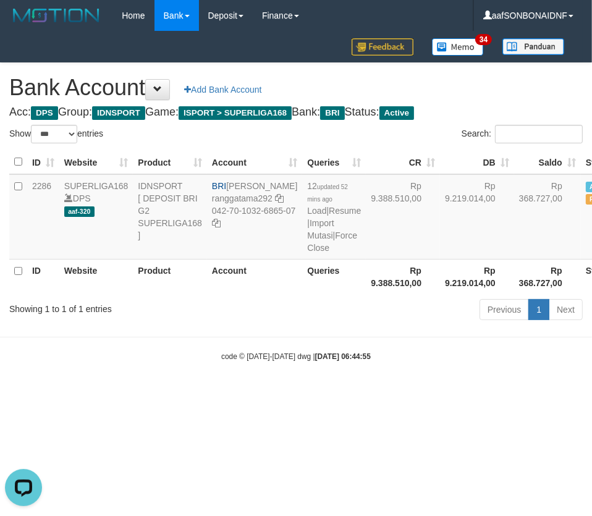
drag, startPoint x: 452, startPoint y: 452, endPoint x: 589, endPoint y: 449, distance: 137.8
click at [467, 452] on div at bounding box center [296, 258] width 592 height 516
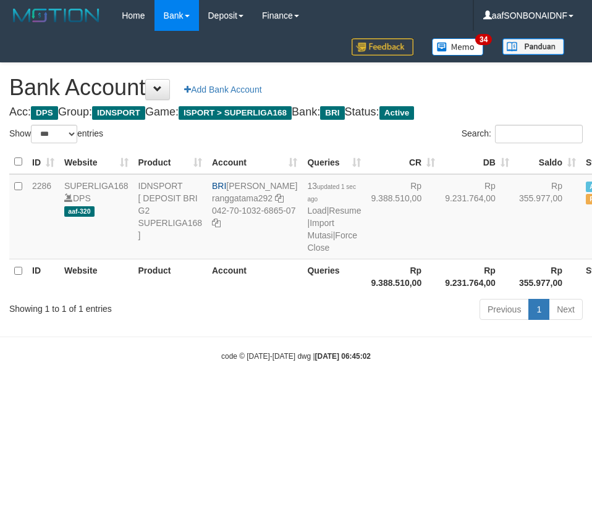
select select "***"
click at [246, 393] on body "Toggle navigation Home Bank Account List Load By Website Group [ISPORT] SUPERLI…" at bounding box center [296, 196] width 592 height 393
click at [243, 393] on body "Toggle navigation Home Bank Account List Load By Website Group [ISPORT] SUPERLI…" at bounding box center [296, 196] width 592 height 393
select select "***"
click at [307, 234] on link "Import Mutasi" at bounding box center [320, 229] width 27 height 22
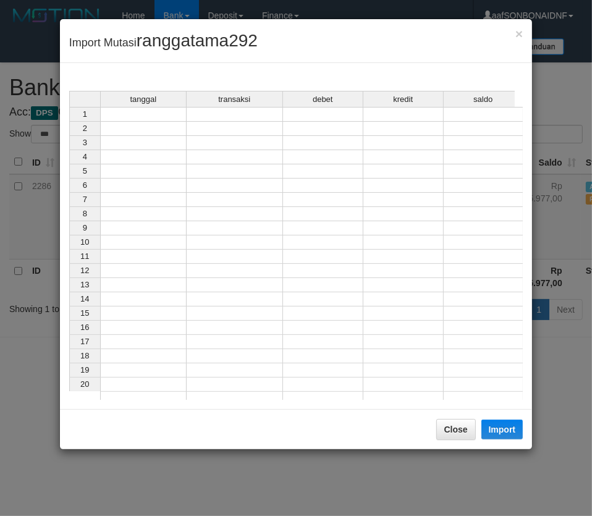
click at [158, 111] on td at bounding box center [143, 114] width 86 height 15
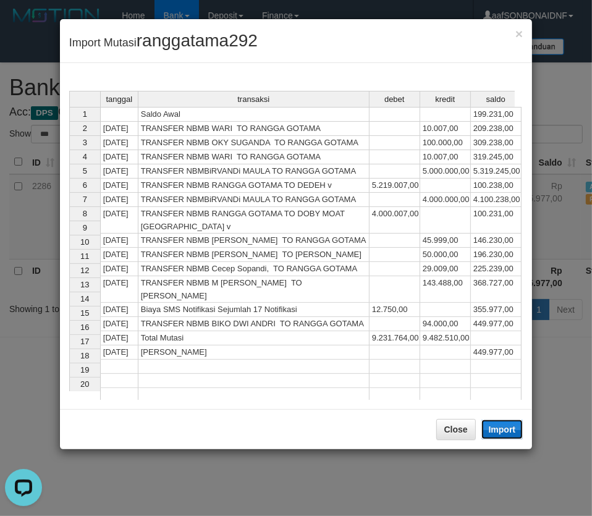
click at [503, 427] on button "Import" at bounding box center [502, 429] width 42 height 20
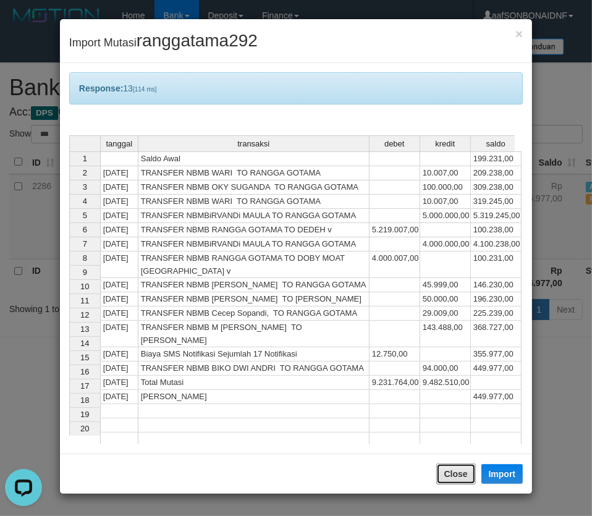
click at [454, 477] on button "Close" at bounding box center [456, 473] width 40 height 21
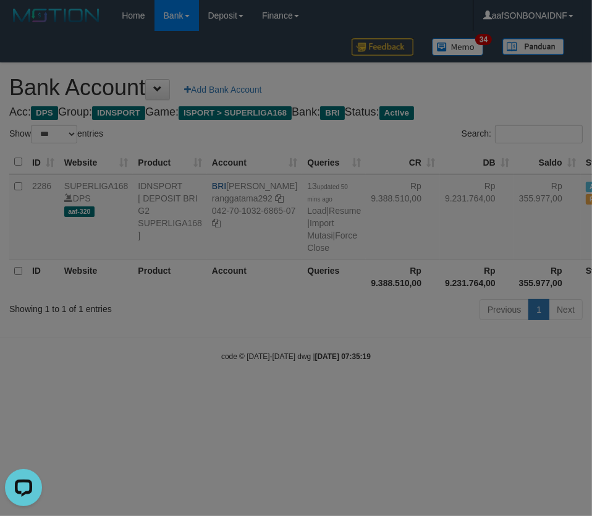
click at [434, 456] on div at bounding box center [296, 258] width 592 height 516
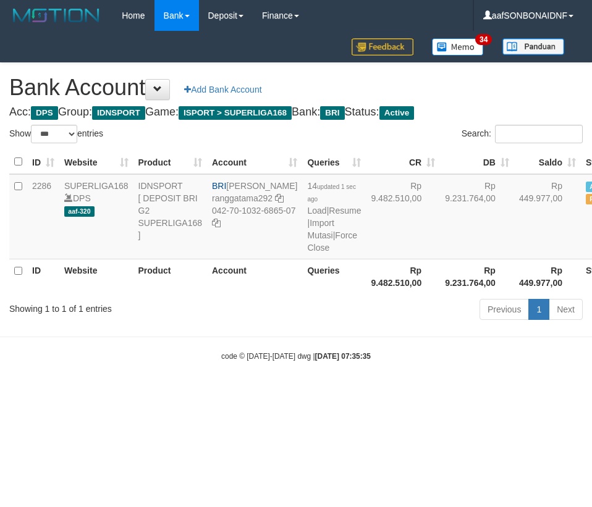
select select "***"
click at [304, 393] on html "Toggle navigation Home Bank Account List Load By Website Group [ISPORT] SUPERLI…" at bounding box center [296, 196] width 592 height 393
click at [292, 393] on html "Toggle navigation Home Bank Account List Load By Website Group [ISPORT] SUPERLI…" at bounding box center [296, 196] width 592 height 393
select select "***"
click at [307, 234] on link "Import Mutasi" at bounding box center [320, 229] width 27 height 22
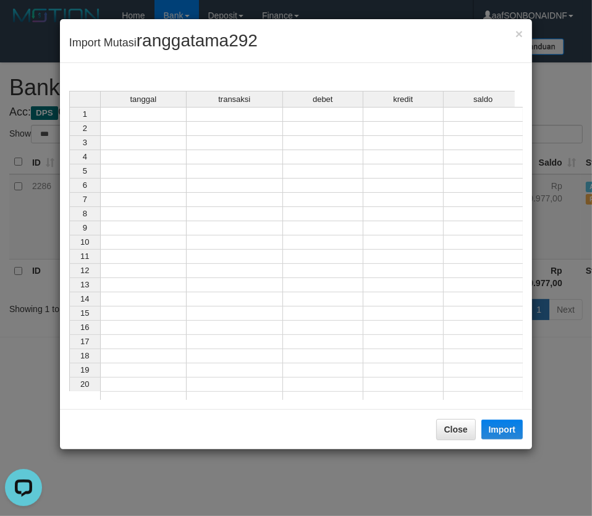
click at [148, 116] on td at bounding box center [143, 114] width 86 height 15
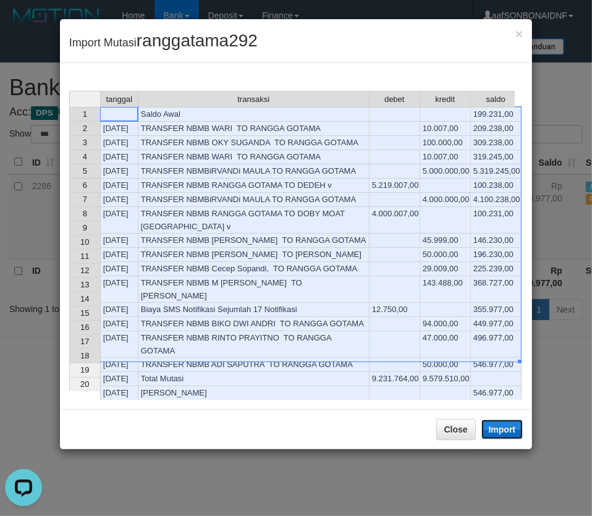
click at [503, 428] on button "Import" at bounding box center [502, 429] width 42 height 20
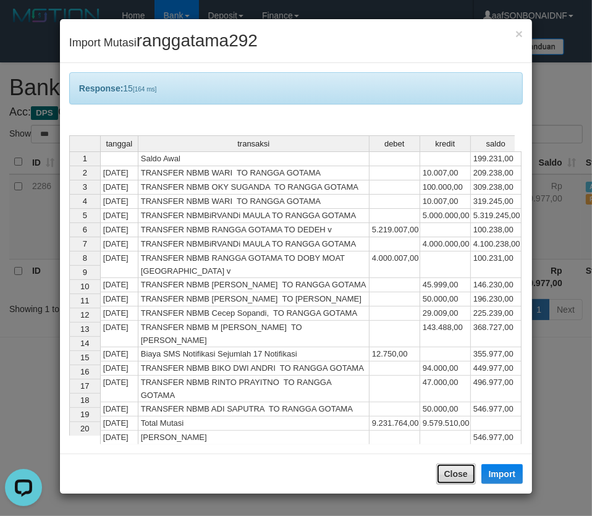
click at [460, 468] on button "Close" at bounding box center [456, 473] width 40 height 21
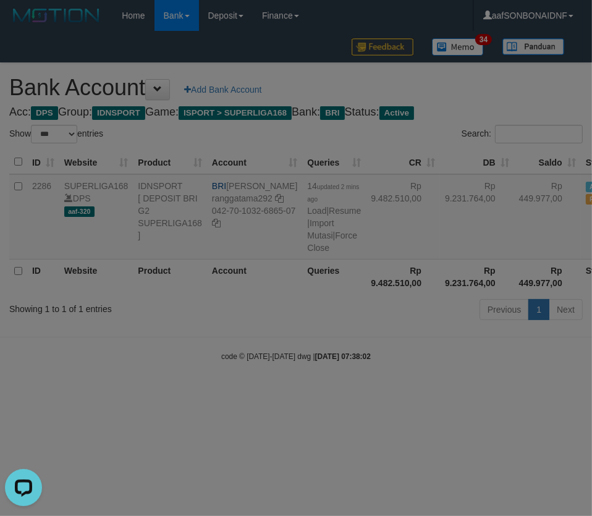
click at [458, 463] on div at bounding box center [296, 258] width 592 height 516
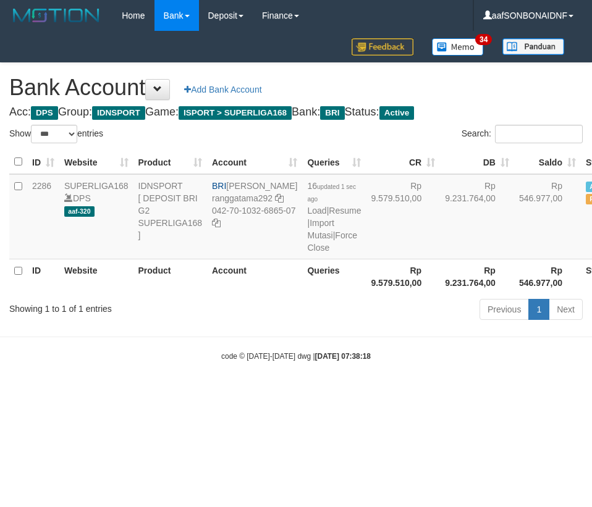
select select "***"
click at [347, 393] on html "Toggle navigation Home Bank Account List Load By Website Group [ISPORT] SUPERLI…" at bounding box center [296, 196] width 592 height 393
click at [343, 393] on html "Toggle navigation Home Bank Account List Load By Website Group [ISPORT] SUPERLI…" at bounding box center [296, 196] width 592 height 393
select select "***"
click at [307, 235] on link "Import Mutasi" at bounding box center [320, 229] width 27 height 22
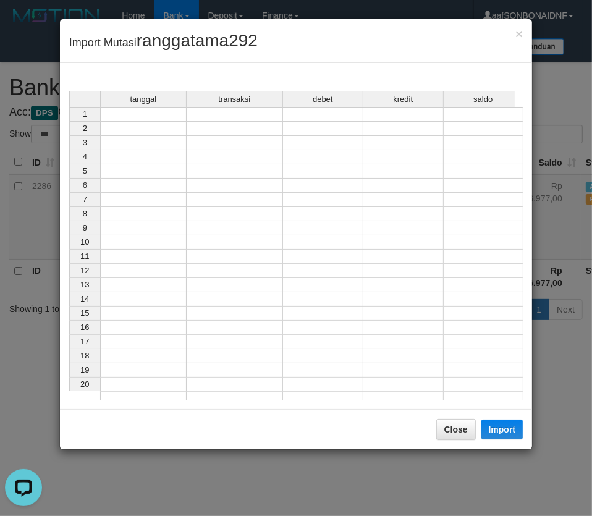
click at [146, 112] on td at bounding box center [143, 114] width 86 height 15
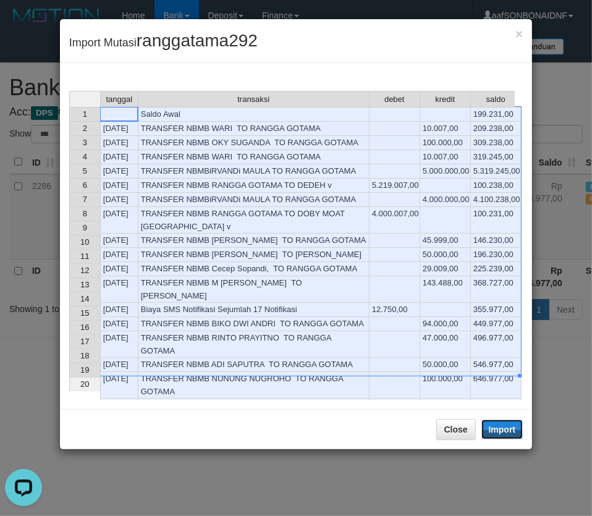
drag, startPoint x: 501, startPoint y: 429, endPoint x: 438, endPoint y: 432, distance: 63.1
click at [501, 429] on button "Import" at bounding box center [502, 429] width 42 height 20
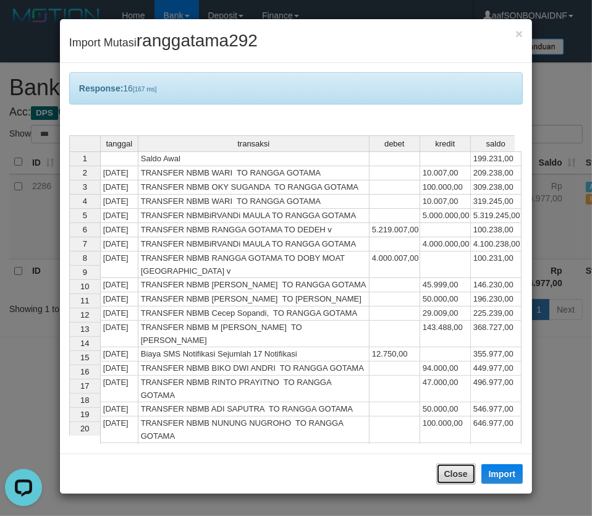
click at [465, 470] on button "Close" at bounding box center [456, 473] width 40 height 21
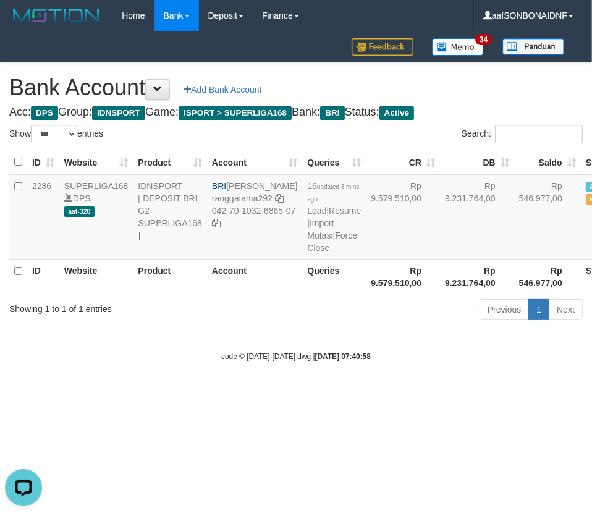
drag, startPoint x: 442, startPoint y: 439, endPoint x: 447, endPoint y: 432, distance: 7.5
click at [442, 439] on div at bounding box center [296, 258] width 592 height 516
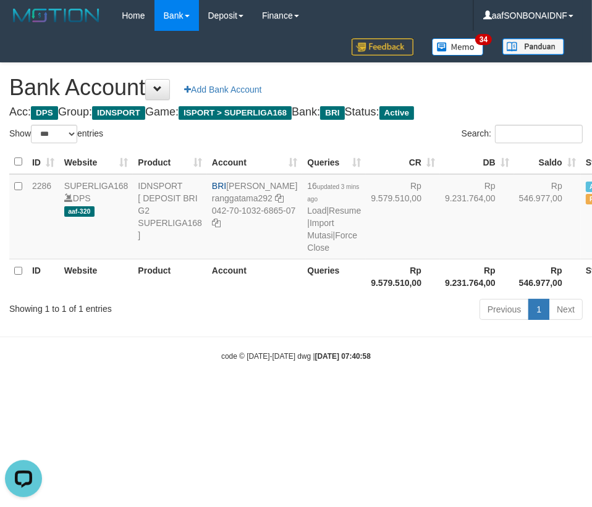
drag, startPoint x: 450, startPoint y: 429, endPoint x: 588, endPoint y: 421, distance: 138.6
click at [475, 393] on html "Toggle navigation Home Bank Account List Load By Website Group [ISPORT] SUPERLI…" at bounding box center [296, 196] width 592 height 393
select select "***"
drag, startPoint x: 231, startPoint y: 187, endPoint x: 255, endPoint y: 201, distance: 28.0
click at [255, 201] on td "BRI RANGGA GOTAMA ranggatama292 042-70-1032-6865-07" at bounding box center [254, 216] width 95 height 85
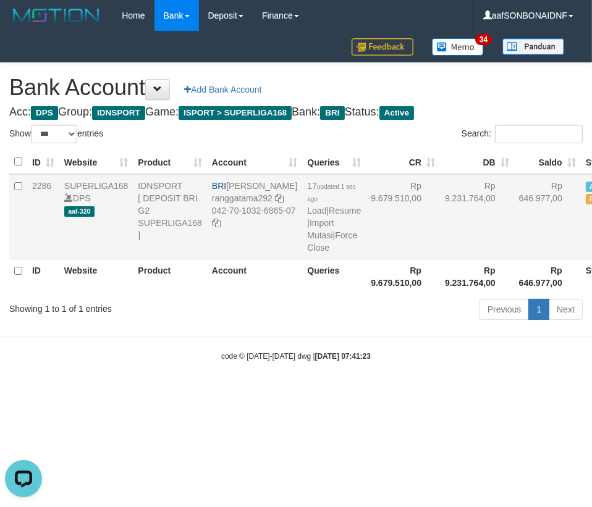
drag, startPoint x: 230, startPoint y: 225, endPoint x: 267, endPoint y: 236, distance: 39.3
click at [267, 236] on td "BRI RANGGA GOTAMA ranggatama292 042-70-1032-6865-07" at bounding box center [254, 216] width 95 height 85
click at [245, 359] on body "Toggle navigation Home Bank Account List Load By Website Group [ISPORT] SUPERLI…" at bounding box center [296, 196] width 592 height 393
drag, startPoint x: 250, startPoint y: 360, endPoint x: 460, endPoint y: 292, distance: 220.8
click at [250, 360] on body "Toggle navigation Home Bank Account List Load By Website Group [ISPORT] SUPERLI…" at bounding box center [296, 196] width 592 height 393
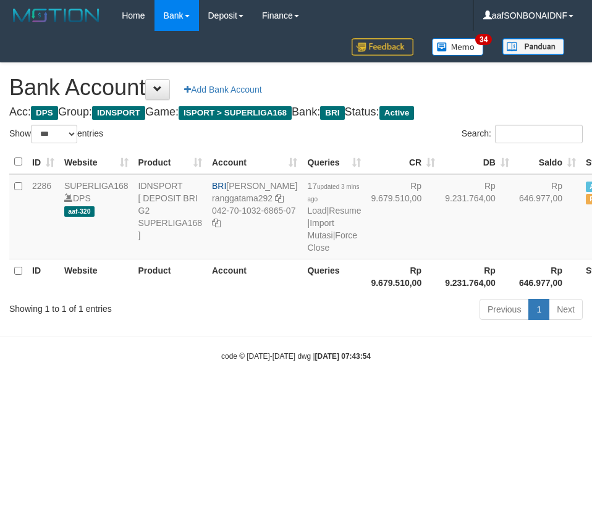
select select "***"
click at [358, 393] on body "Toggle navigation Home Bank Account List Load By Website Group [ISPORT] SUPERLI…" at bounding box center [296, 196] width 592 height 393
click at [395, 393] on body "Toggle navigation Home Bank Account List Load By Website Group [ISPORT] SUPERLI…" at bounding box center [296, 196] width 592 height 393
select select "***"
click at [457, 393] on html "Toggle navigation Home Bank Account List Load By Website Group [ISPORT] SUPERLI…" at bounding box center [296, 196] width 592 height 393
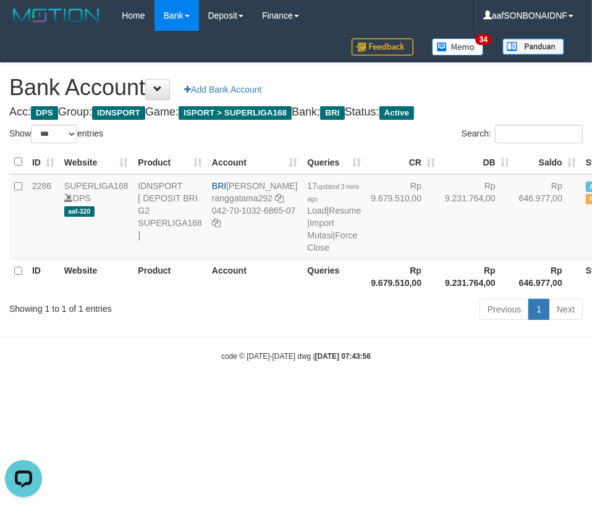
click at [452, 393] on html "Toggle navigation Home Bank Account List Load By Website Group [ISPORT] SUPERLI…" at bounding box center [296, 196] width 592 height 393
select select "***"
click at [307, 238] on link "Import Mutasi" at bounding box center [320, 229] width 27 height 22
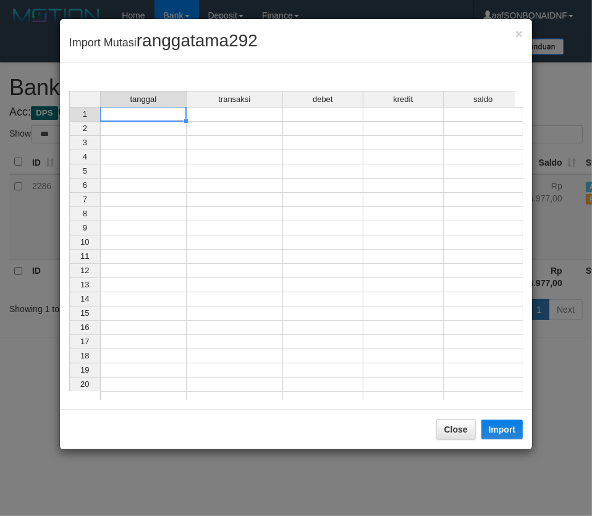
click at [69, 120] on div "tanggal transaksi debet kredit saldo 1 2 3 4 5 6 7 8 9 10 11 12 13 14 15 16 17 …" at bounding box center [69, 248] width 0 height 315
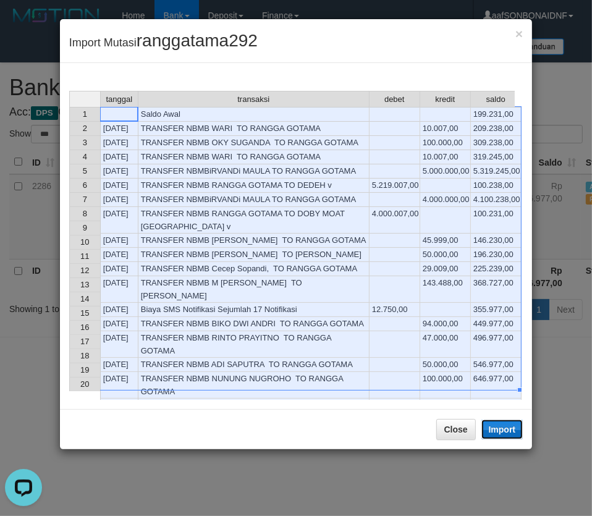
click at [508, 434] on button "Import" at bounding box center [502, 429] width 42 height 20
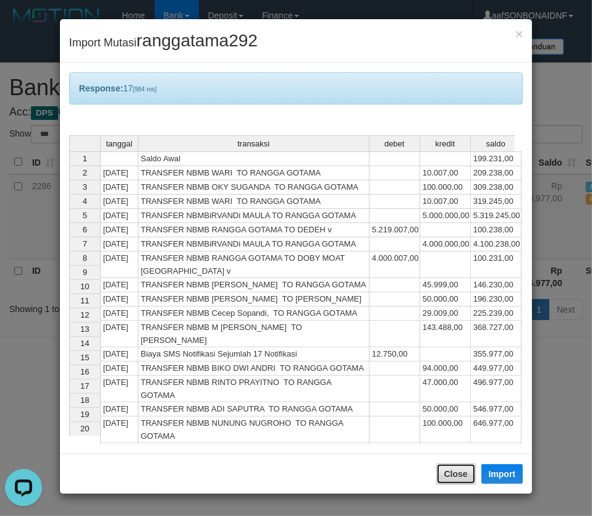
click at [446, 474] on button "Close" at bounding box center [456, 473] width 40 height 21
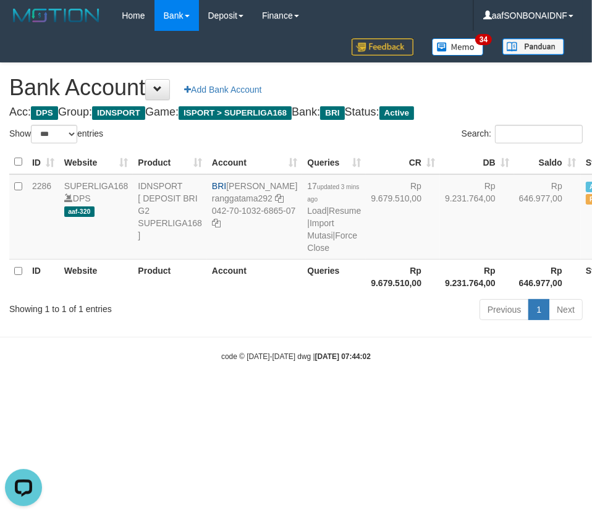
drag, startPoint x: 456, startPoint y: 451, endPoint x: 586, endPoint y: 456, distance: 129.8
click at [485, 454] on div at bounding box center [296, 258] width 592 height 516
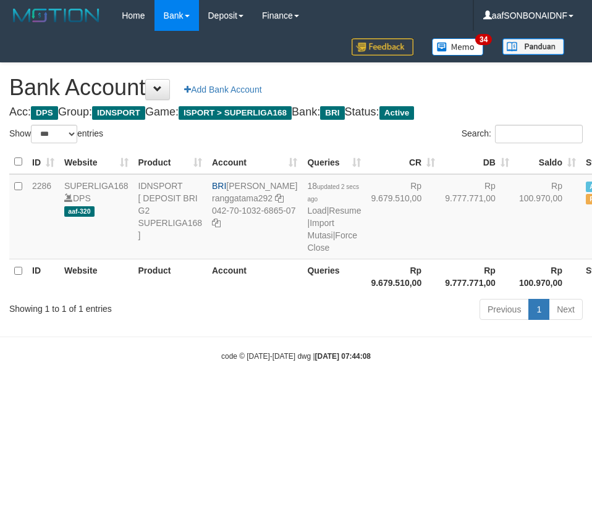
select select "***"
click at [288, 393] on body "Toggle navigation Home Bank Account List Load By Website Group [ISPORT] SUPERLI…" at bounding box center [296, 196] width 592 height 393
drag, startPoint x: 358, startPoint y: 402, endPoint x: 357, endPoint y: 395, distance: 6.9
click at [359, 393] on body "Toggle navigation Home Bank Account List Load By Website Group [ISPORT] SUPERLI…" at bounding box center [296, 196] width 592 height 393
click at [356, 393] on body "Toggle navigation Home Bank Account List Load By Website Group [ISPORT] SUPERLI…" at bounding box center [296, 196] width 592 height 393
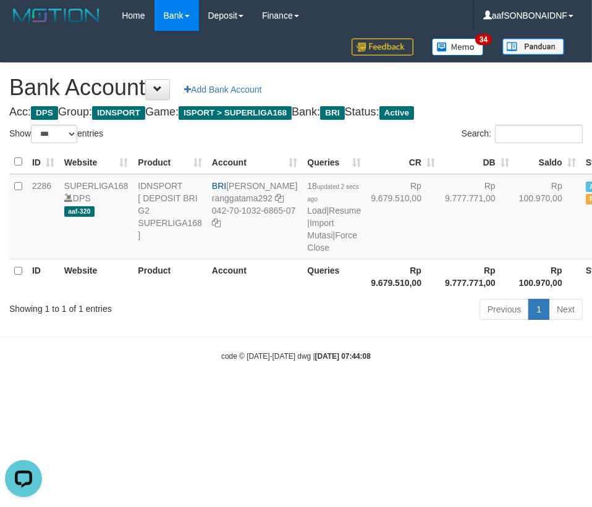
click at [358, 393] on body "Toggle navigation Home Bank Account List Load By Website Group [ISPORT] SUPERLI…" at bounding box center [296, 196] width 592 height 393
select select "***"
click at [307, 234] on link "Import Mutasi" at bounding box center [320, 229] width 27 height 22
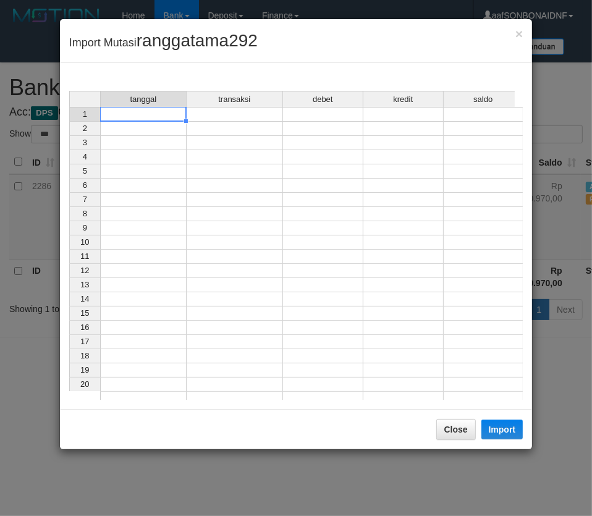
click at [131, 119] on td at bounding box center [143, 114] width 86 height 15
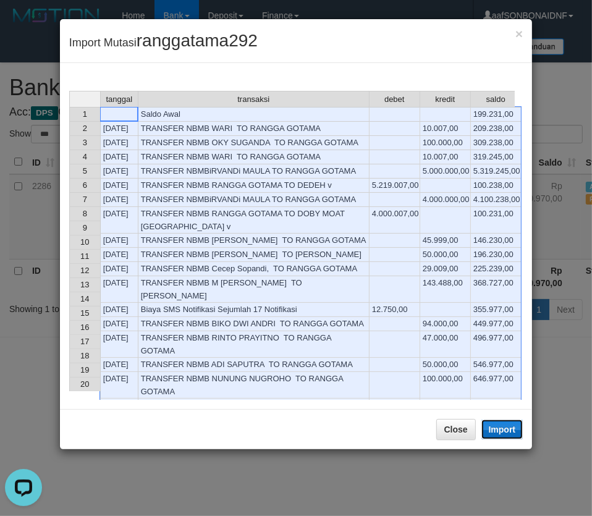
click at [507, 431] on button "Import" at bounding box center [502, 429] width 42 height 20
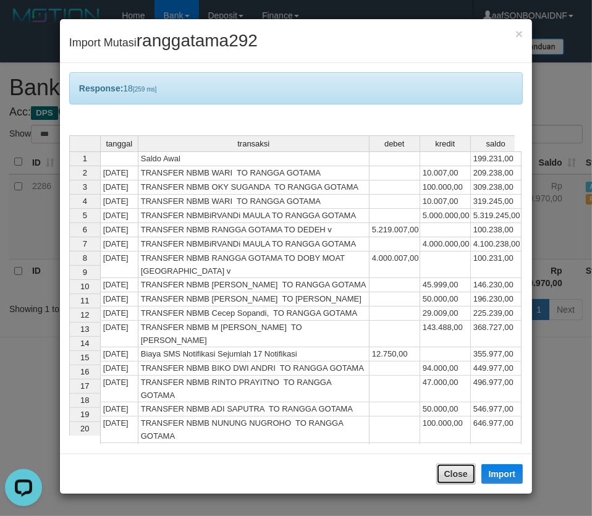
click at [447, 467] on button "Close" at bounding box center [456, 473] width 40 height 21
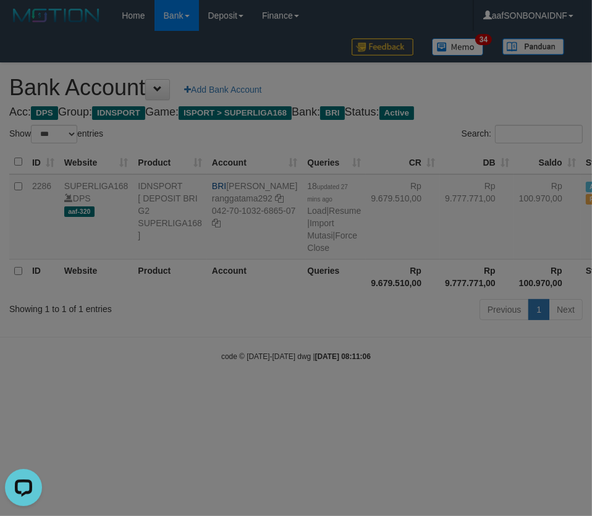
click at [396, 389] on div at bounding box center [296, 258] width 592 height 516
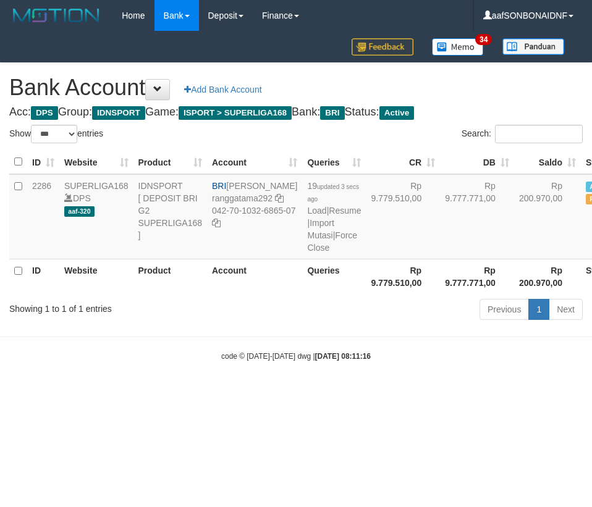
select select "***"
click at [242, 387] on body "Toggle navigation Home Bank Account List Load By Website Group [ISPORT] SUPERLI…" at bounding box center [296, 196] width 592 height 393
click at [258, 387] on body "Toggle navigation Home Bank Account List Load By Website Group [ISPORT] SUPERLI…" at bounding box center [296, 196] width 592 height 393
select select "***"
click at [307, 233] on link "Import Mutasi" at bounding box center [320, 229] width 27 height 22
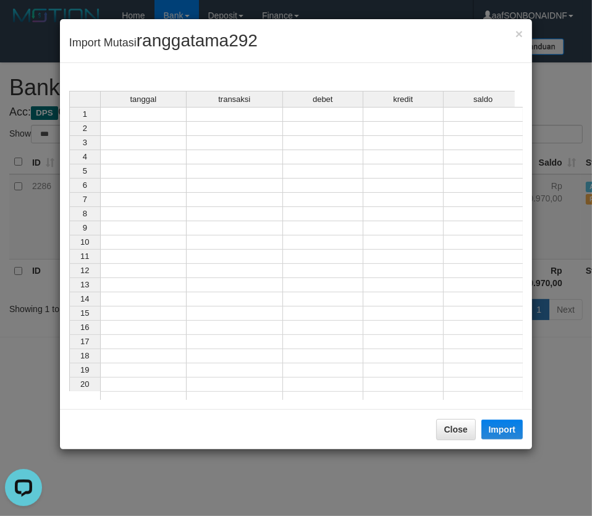
click at [122, 115] on td at bounding box center [143, 114] width 86 height 15
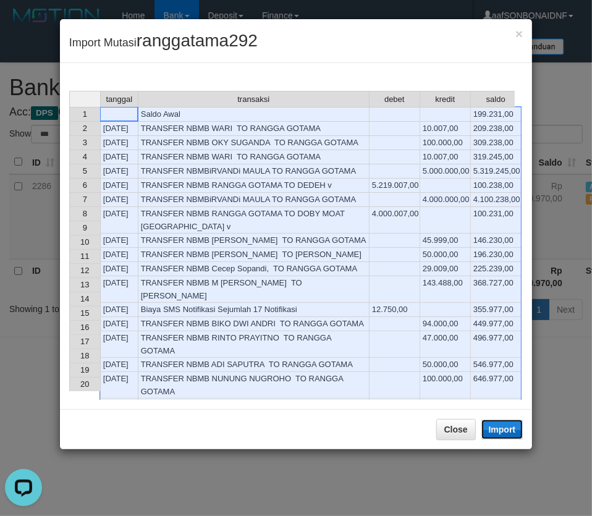
click at [495, 427] on button "Import" at bounding box center [502, 429] width 42 height 20
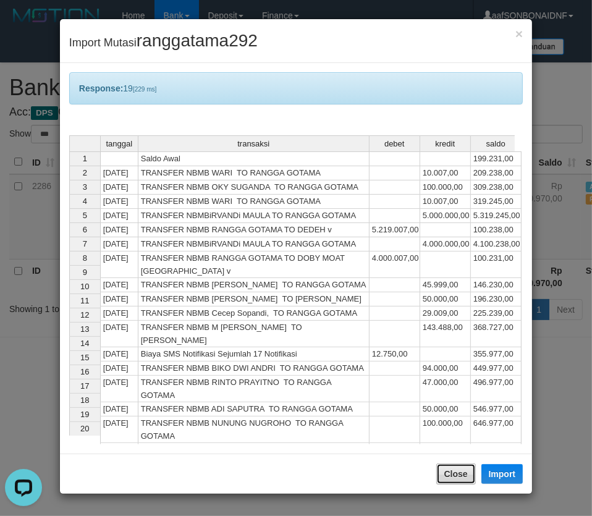
click at [453, 471] on button "Close" at bounding box center [456, 473] width 40 height 21
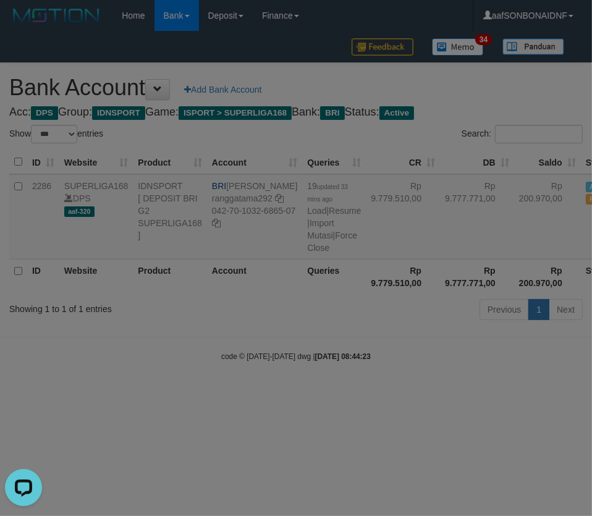
drag, startPoint x: 444, startPoint y: 463, endPoint x: 586, endPoint y: 470, distance: 142.9
click at [457, 465] on div at bounding box center [296, 258] width 592 height 516
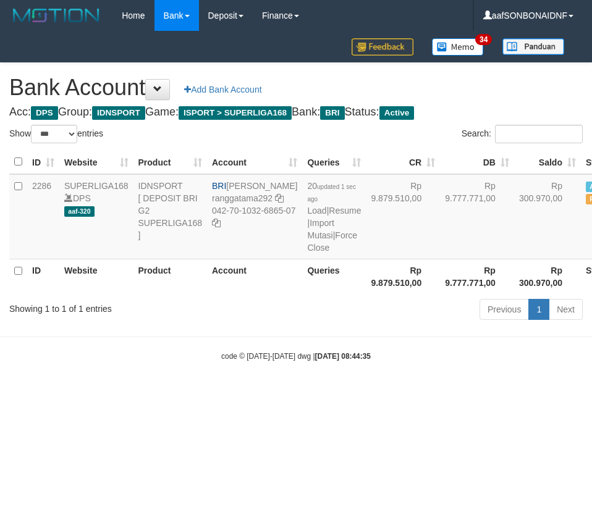
select select "***"
click at [343, 393] on html "Toggle navigation Home Bank Account List Load By Website Group [ISPORT] SUPERLI…" at bounding box center [296, 196] width 592 height 393
drag, startPoint x: 347, startPoint y: 430, endPoint x: 354, endPoint y: 429, distance: 7.5
click at [346, 393] on html "Toggle navigation Home Bank Account List Load By Website Group [ISPORT] SUPERLI…" at bounding box center [296, 196] width 592 height 393
select select "***"
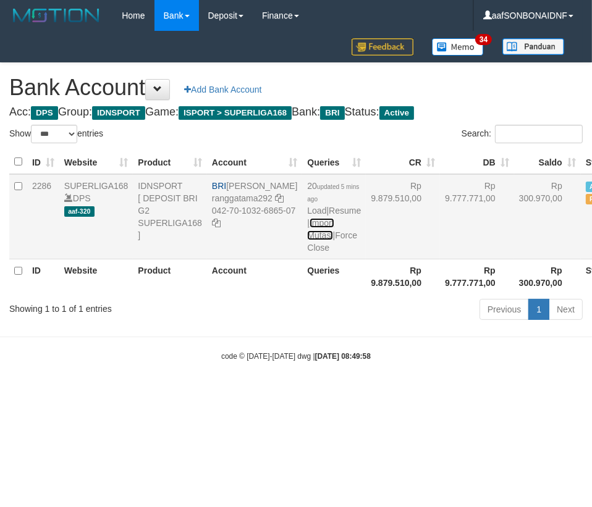
click at [307, 232] on link "Import Mutasi" at bounding box center [320, 229] width 27 height 22
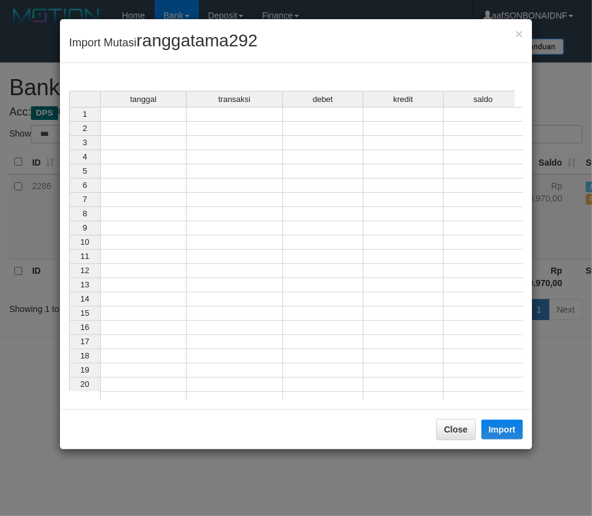
click at [131, 118] on td at bounding box center [143, 114] width 86 height 15
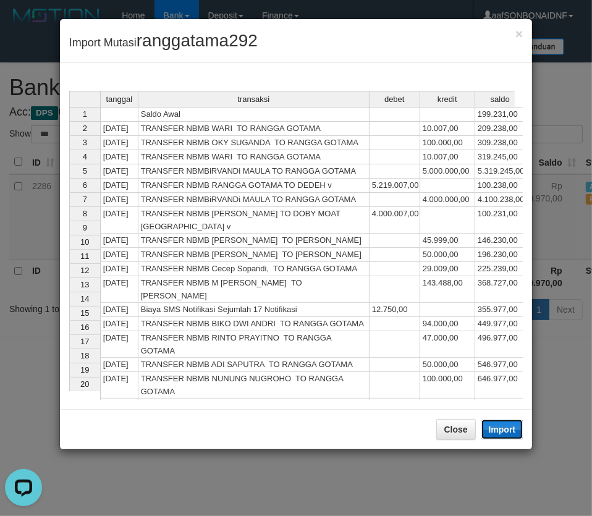
click at [507, 432] on button "Import" at bounding box center [502, 429] width 42 height 20
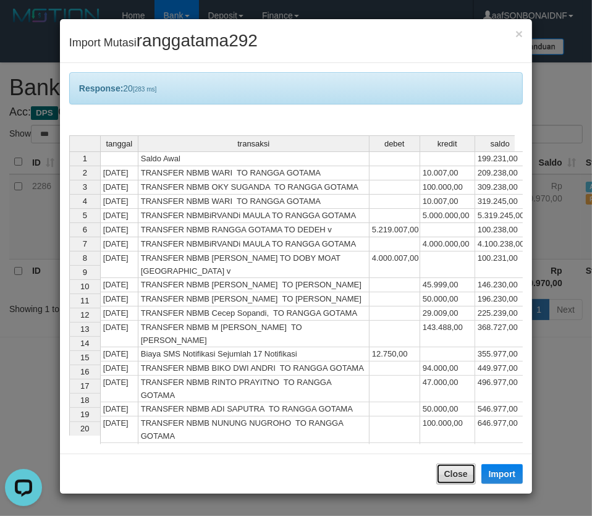
click at [447, 473] on button "Close" at bounding box center [456, 473] width 40 height 21
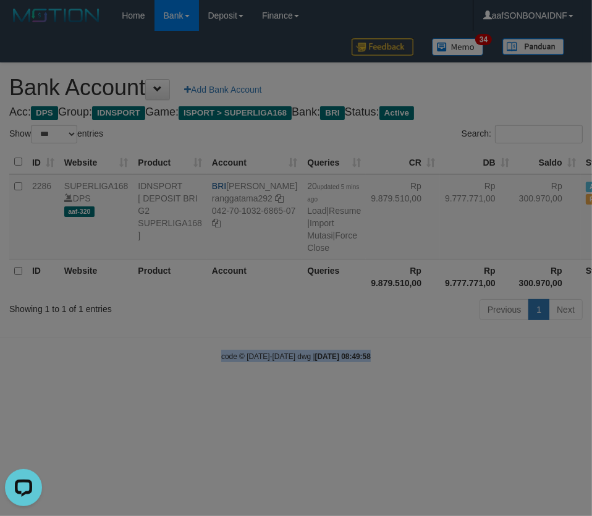
drag, startPoint x: 453, startPoint y: 463, endPoint x: 586, endPoint y: 470, distance: 133.6
click at [524, 393] on body "Toggle navigation Home Bank Account List Load By Website Group [ISPORT] SUPERLI…" at bounding box center [296, 196] width 592 height 393
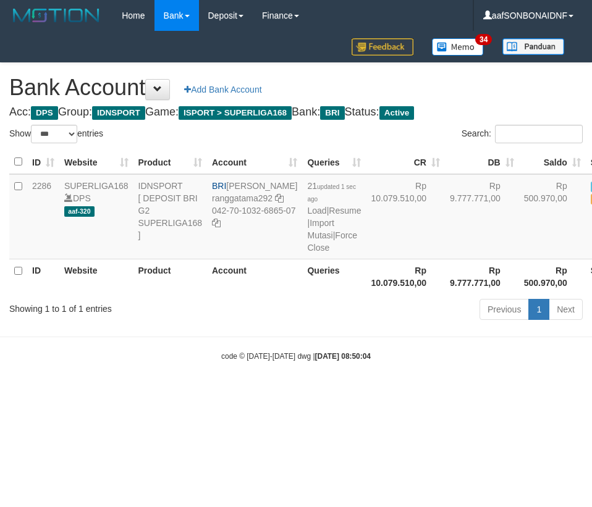
select select "***"
drag, startPoint x: 344, startPoint y: 383, endPoint x: 355, endPoint y: 390, distance: 12.9
click at [345, 361] on strong "[DATE] 08:50:04" at bounding box center [343, 356] width 56 height 9
click at [358, 392] on body "Toggle navigation Home Bank Account List Load By Website Group [ISPORT] SUPERLI…" at bounding box center [296, 196] width 592 height 393
select select "***"
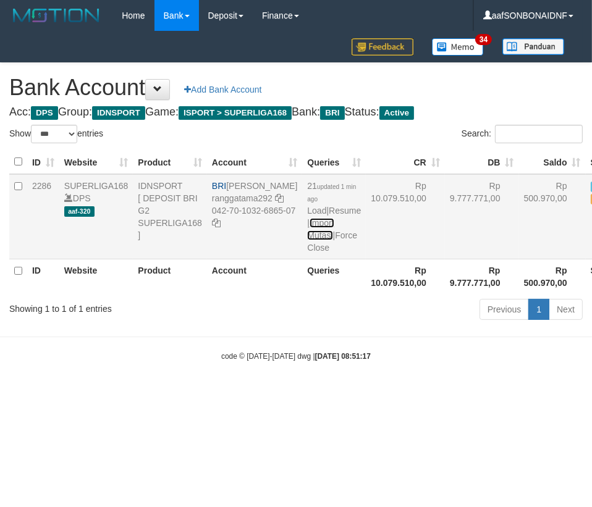
click at [307, 231] on link "Import Mutasi" at bounding box center [320, 229] width 27 height 22
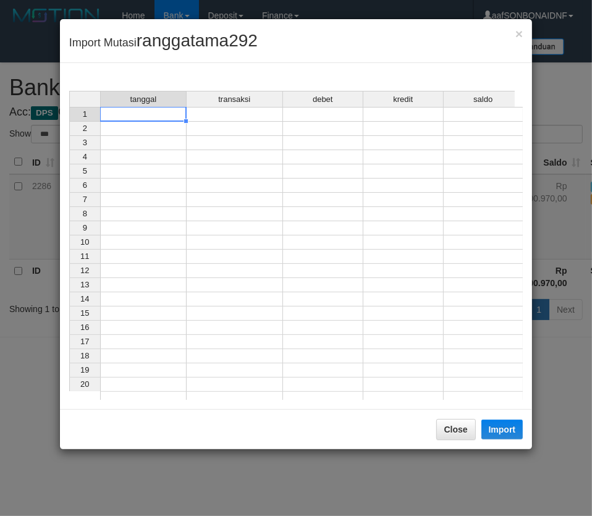
click at [69, 120] on div "tanggal transaksi debet kredit saldo 1 2 3 4 5 6 7 8 9 10 11 12 13 14 15 16 17 …" at bounding box center [69, 248] width 0 height 315
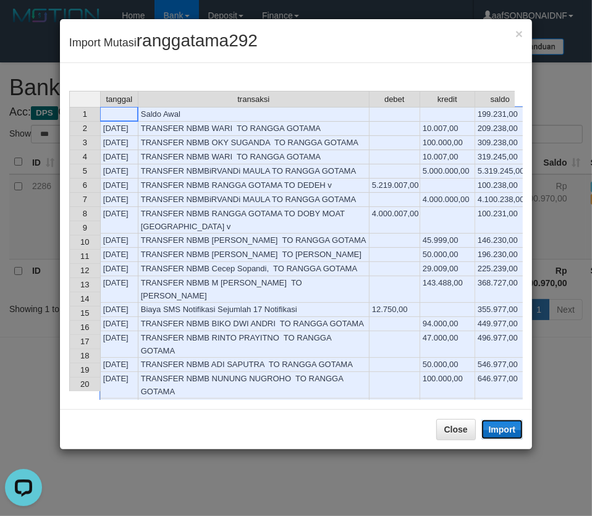
click at [507, 429] on button "Import" at bounding box center [502, 429] width 42 height 20
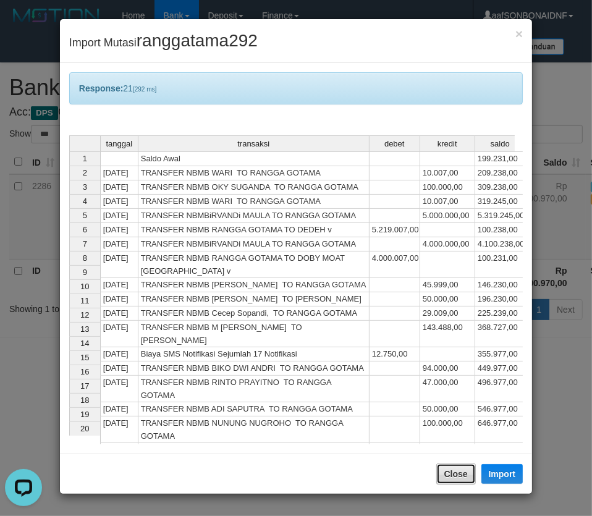
click at [463, 469] on button "Close" at bounding box center [456, 473] width 40 height 21
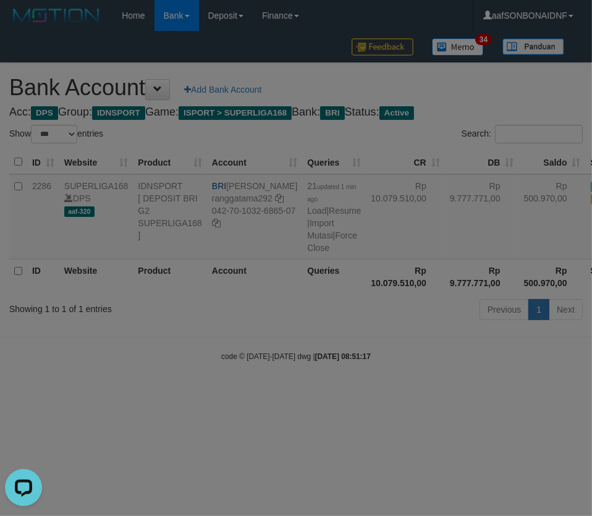
click at [491, 450] on div at bounding box center [296, 258] width 592 height 516
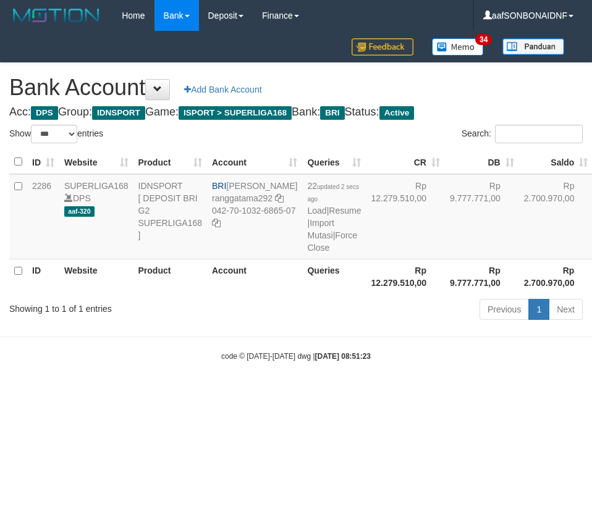
select select "***"
copy td "[PERSON_NAME]"
drag, startPoint x: 234, startPoint y: 184, endPoint x: 591, endPoint y: 280, distance: 370.4
click at [256, 198] on td "BRI RANGGA GOTAMA ranggatama292 042-70-1032-6865-07" at bounding box center [254, 216] width 95 height 85
copy td "042-70-1032-6865-07"
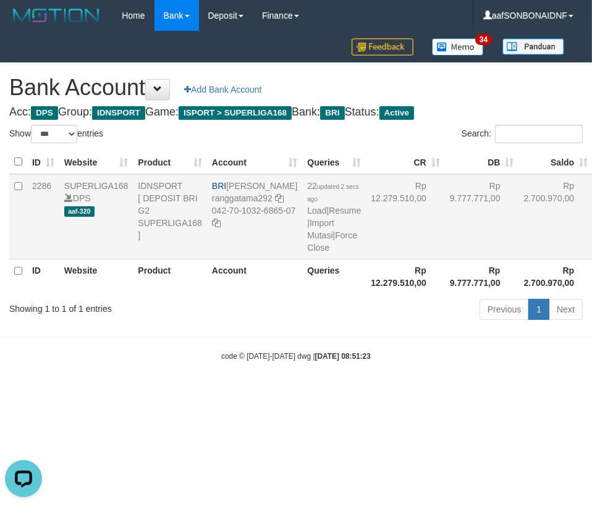
drag, startPoint x: 238, startPoint y: 227, endPoint x: 265, endPoint y: 237, distance: 28.6
click at [265, 237] on td "BRI RANGGA GOTAMA ranggatama292 042-70-1032-6865-07" at bounding box center [254, 216] width 95 height 85
click at [236, 393] on body "Toggle navigation Home Bank Account List Load By Website Group [ISPORT] SUPERLI…" at bounding box center [296, 196] width 592 height 393
drag, startPoint x: 262, startPoint y: 401, endPoint x: 589, endPoint y: 242, distance: 363.9
click at [275, 393] on body "Toggle navigation Home Bank Account List Load By Website Group [ISPORT] SUPERLI…" at bounding box center [296, 196] width 592 height 393
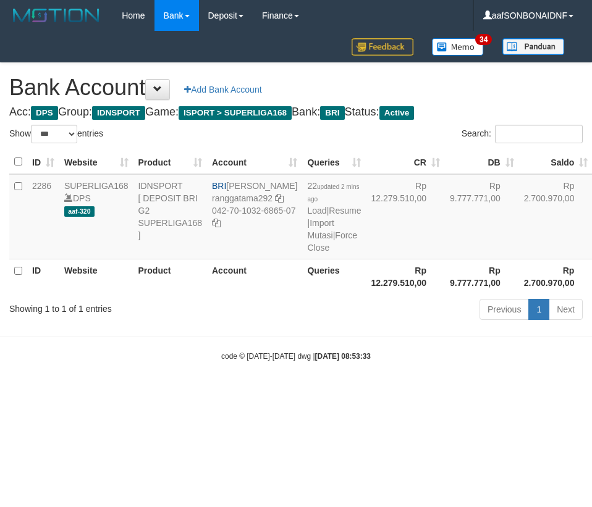
select select "***"
click at [287, 371] on body "Toggle navigation Home Bank Account List Load By Website Group [ISPORT] SUPERLI…" at bounding box center [296, 196] width 592 height 393
drag, startPoint x: 309, startPoint y: 360, endPoint x: 590, endPoint y: 340, distance: 281.8
click at [330, 364] on body "Toggle navigation Home Bank Account List Load By Website Group [ISPORT] SUPERLI…" at bounding box center [296, 196] width 592 height 393
select select "***"
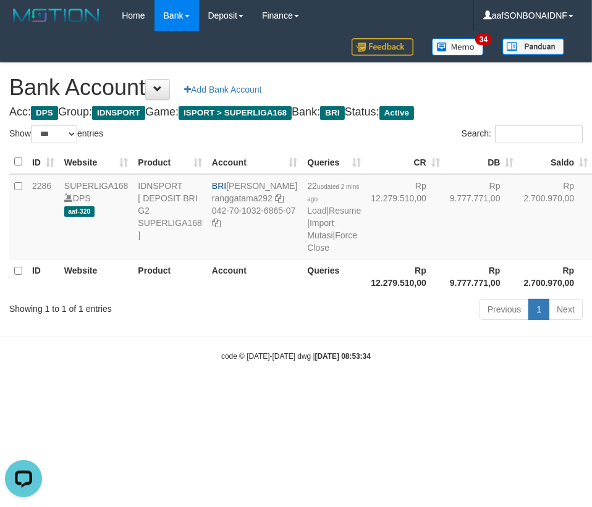
click at [301, 393] on body "Toggle navigation Home Bank Account List Load By Website Group [ISPORT] SUPERLI…" at bounding box center [296, 196] width 592 height 393
select select "***"
click at [307, 235] on link "Import Mutasi" at bounding box center [320, 229] width 27 height 22
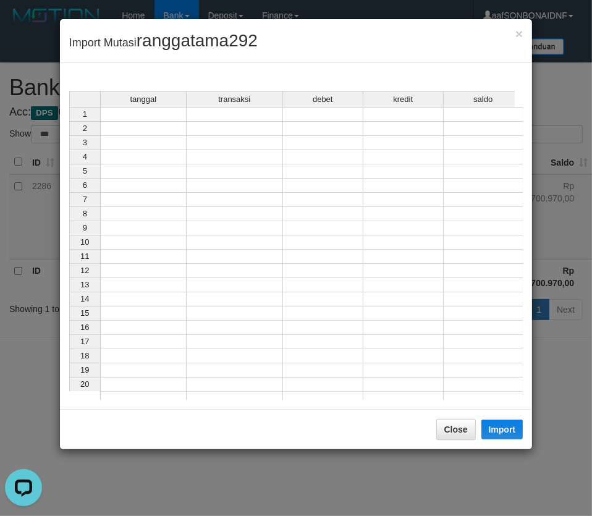
click at [137, 119] on td at bounding box center [143, 114] width 86 height 15
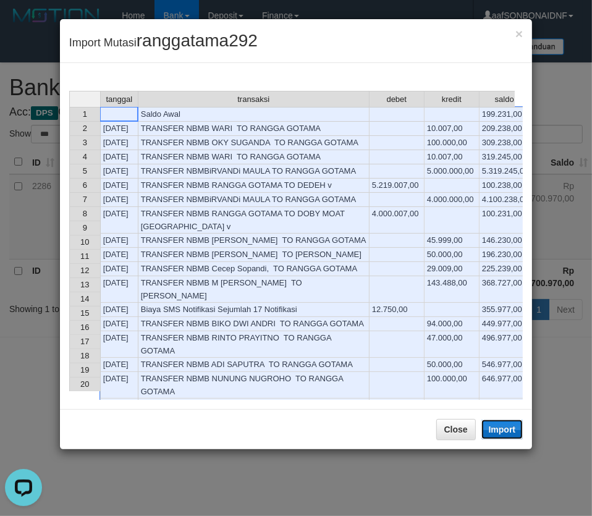
click at [514, 426] on button "Import" at bounding box center [502, 429] width 42 height 20
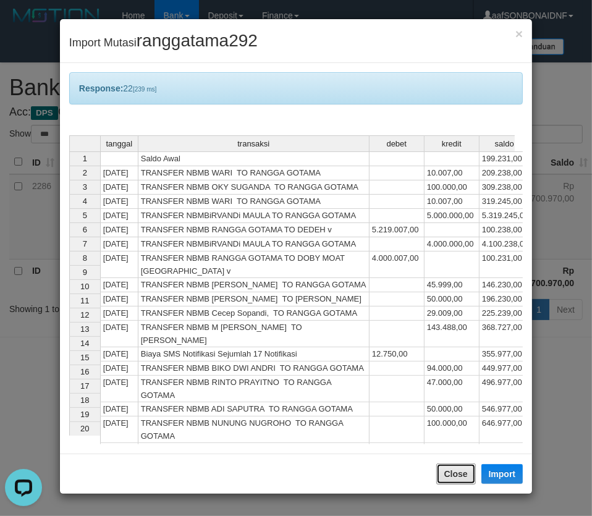
click at [455, 469] on button "Close" at bounding box center [456, 473] width 40 height 21
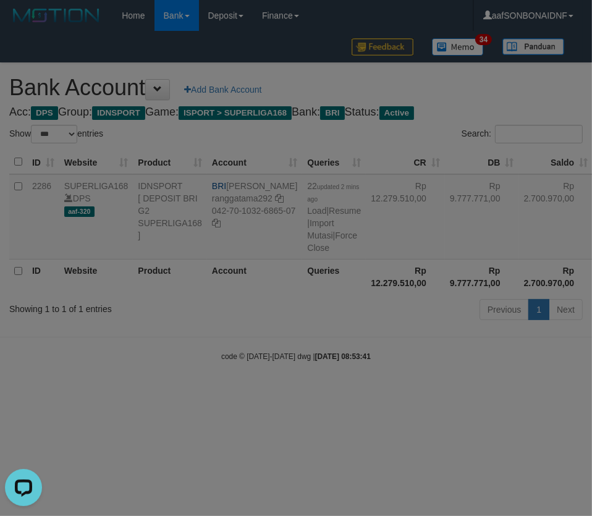
click at [473, 460] on div at bounding box center [296, 258] width 592 height 516
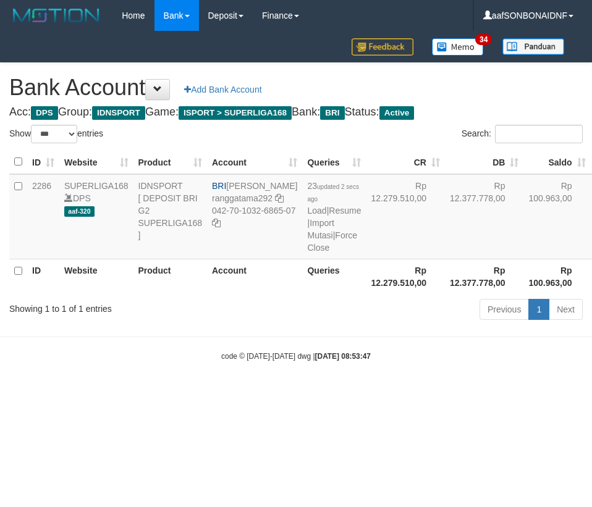
select select "***"
